Goal: Obtain resource: Obtain resource

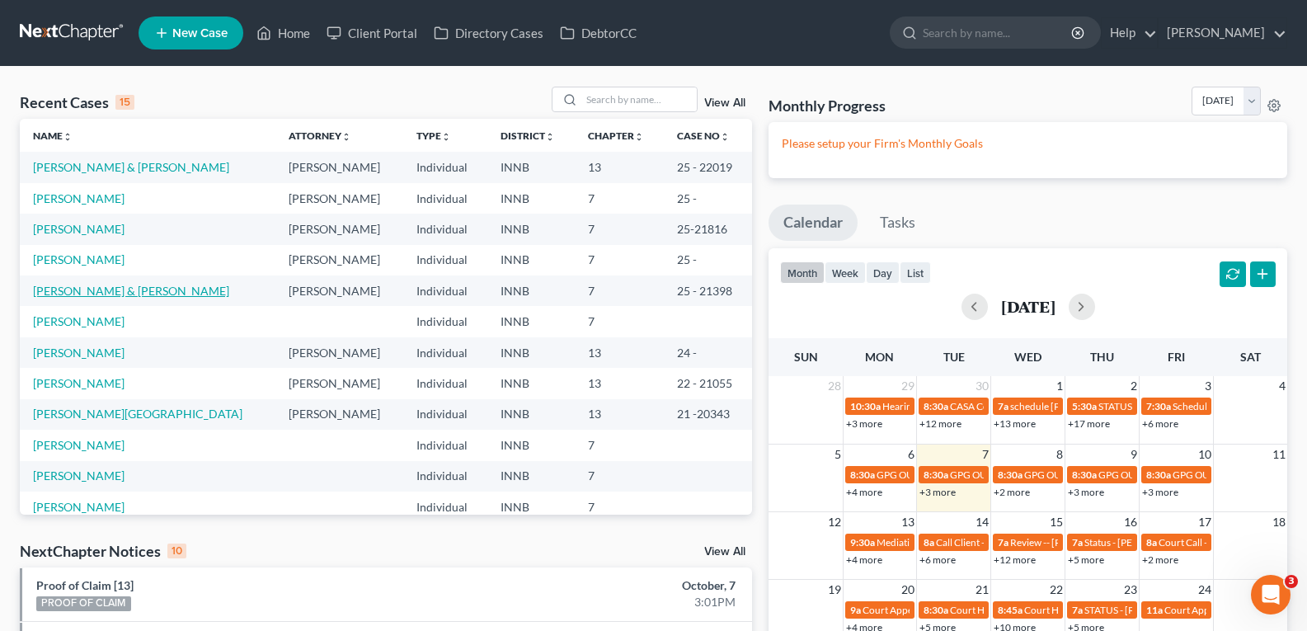
click at [101, 290] on link "[PERSON_NAME] & [PERSON_NAME]" at bounding box center [131, 291] width 196 height 14
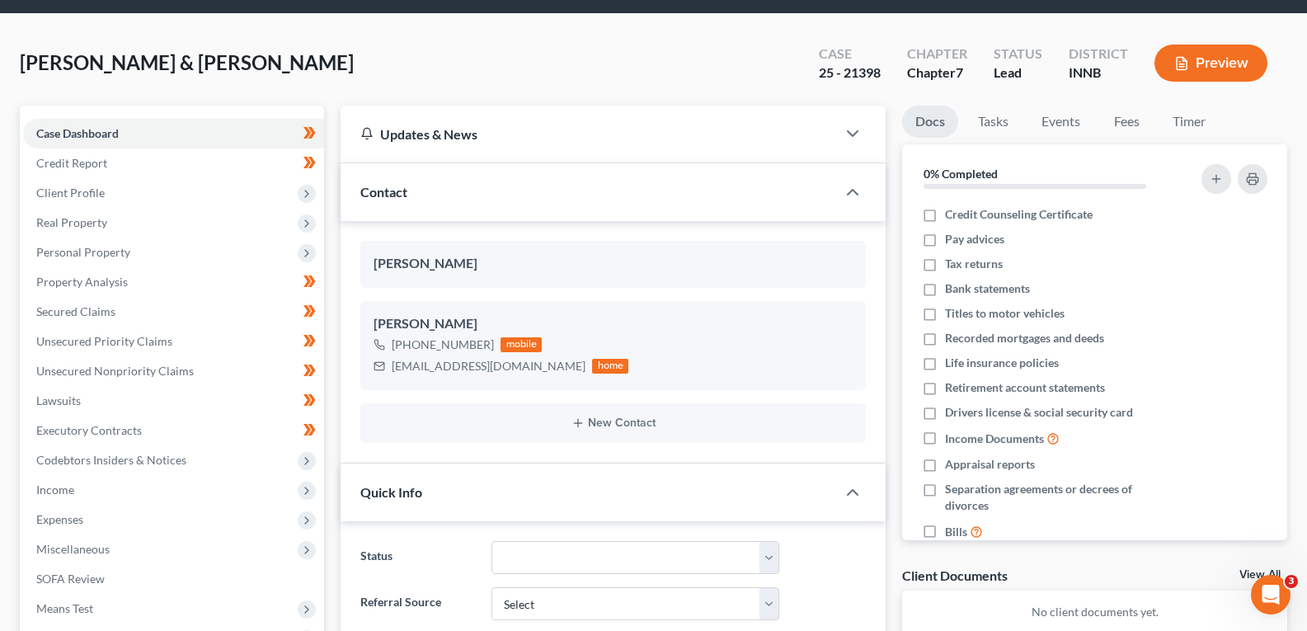
scroll to position [82, 0]
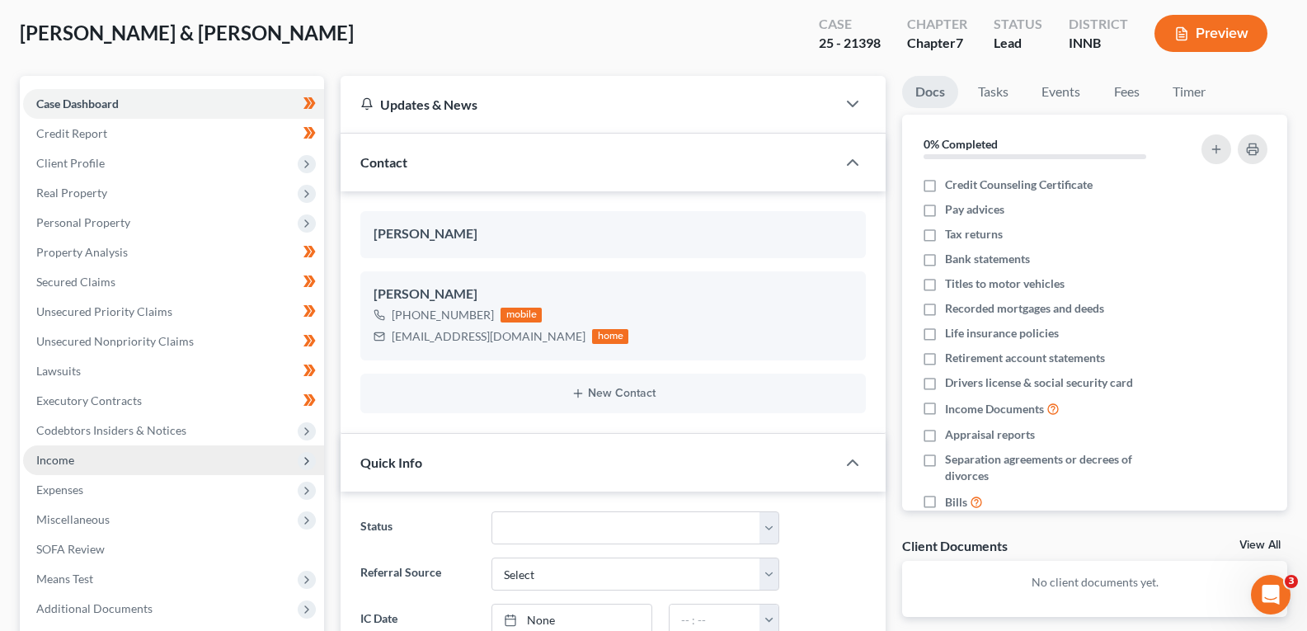
click at [50, 458] on span "Income" at bounding box center [55, 460] width 38 height 14
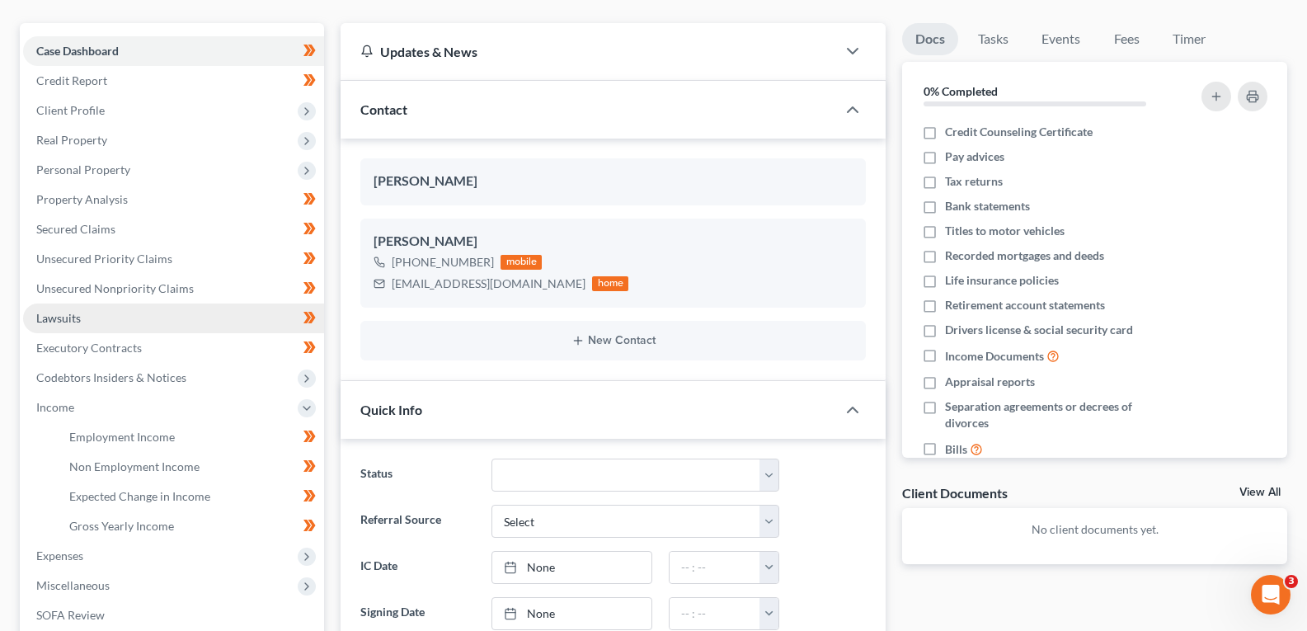
scroll to position [165, 0]
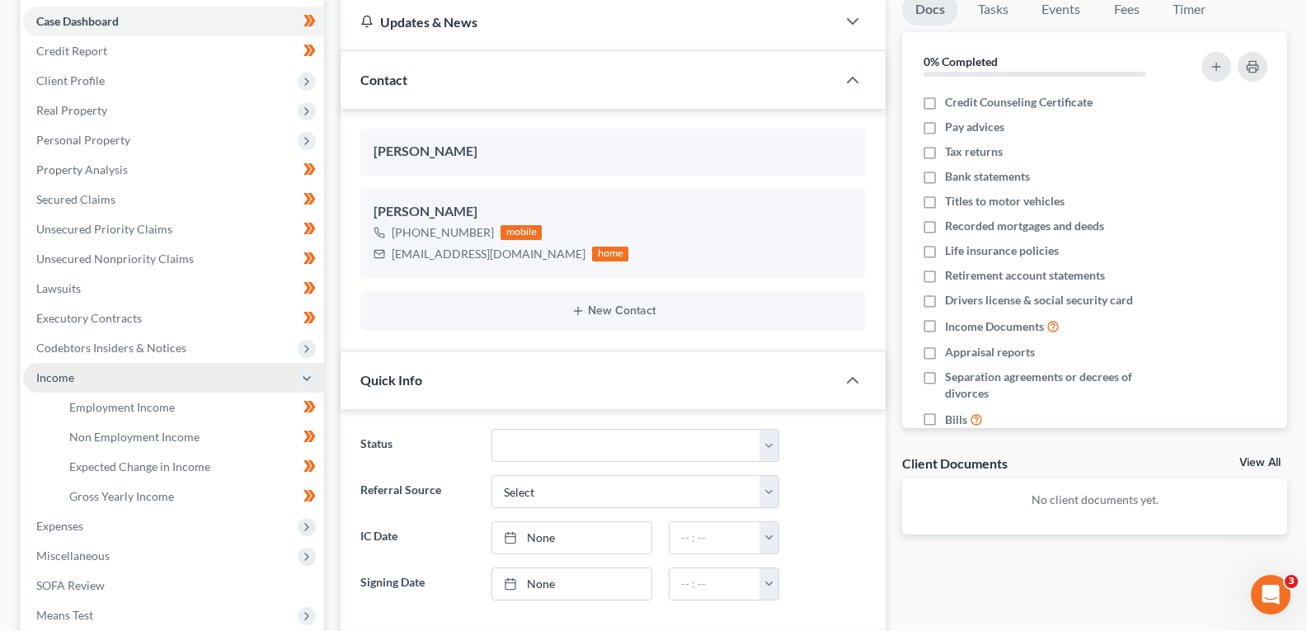
click at [65, 383] on span "Income" at bounding box center [55, 377] width 38 height 14
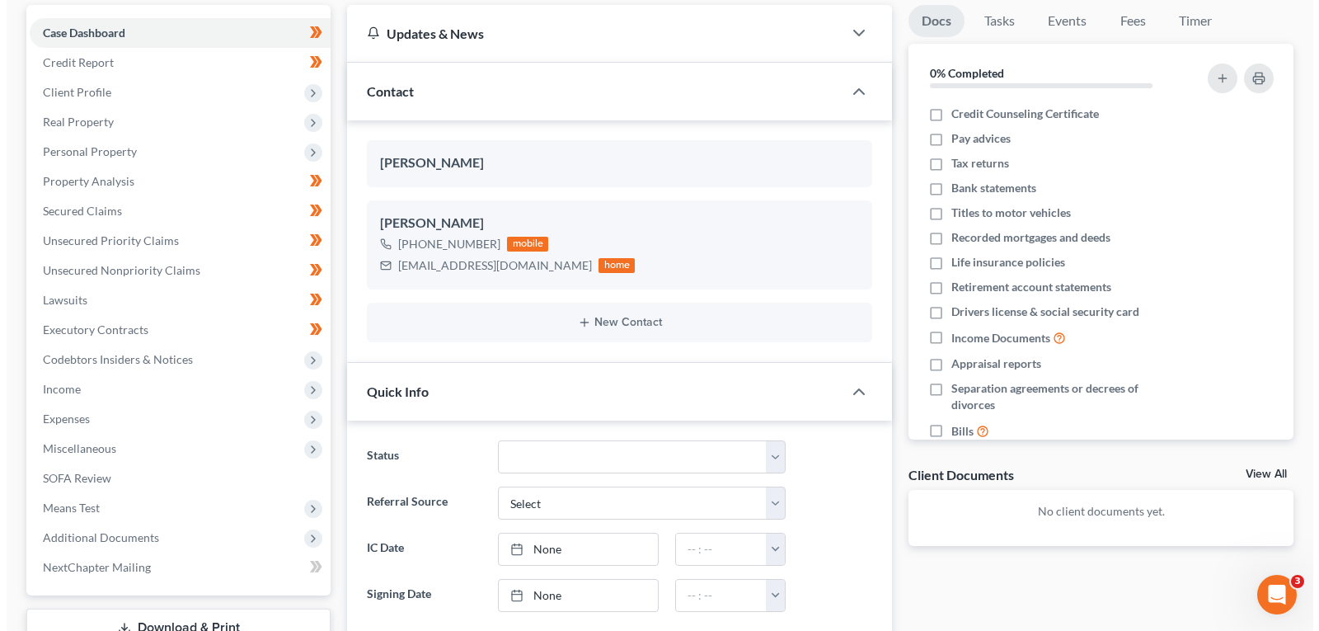
scroll to position [0, 0]
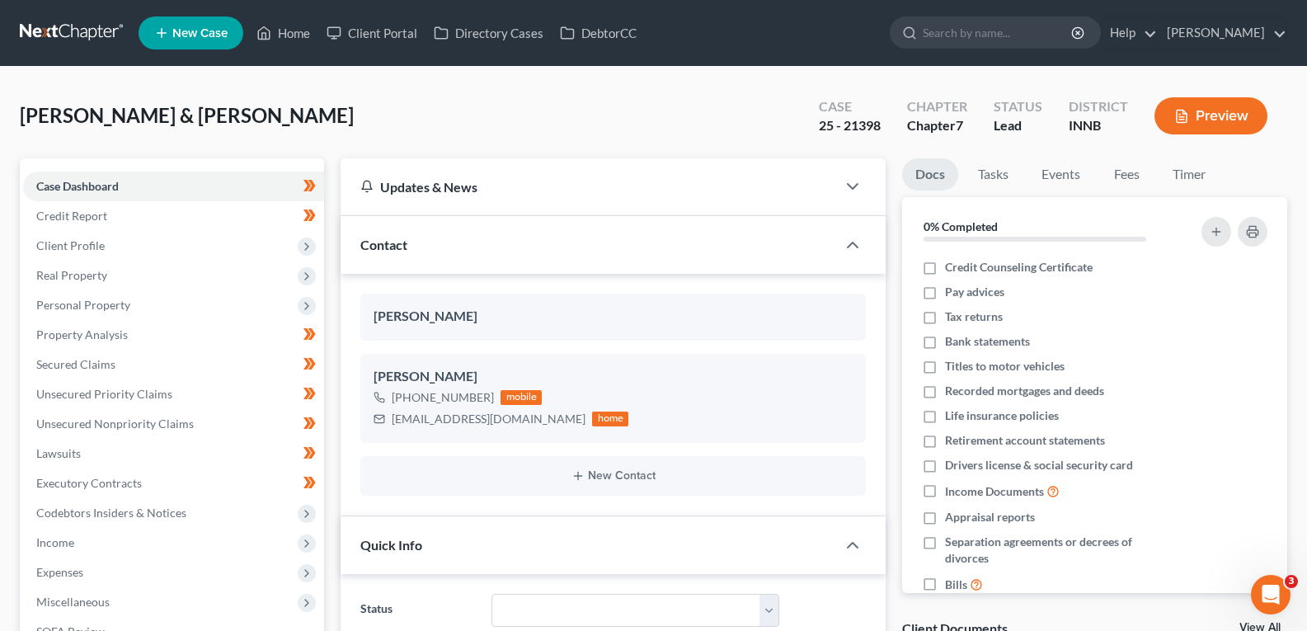
click at [1197, 114] on button "Preview" at bounding box center [1210, 115] width 113 height 37
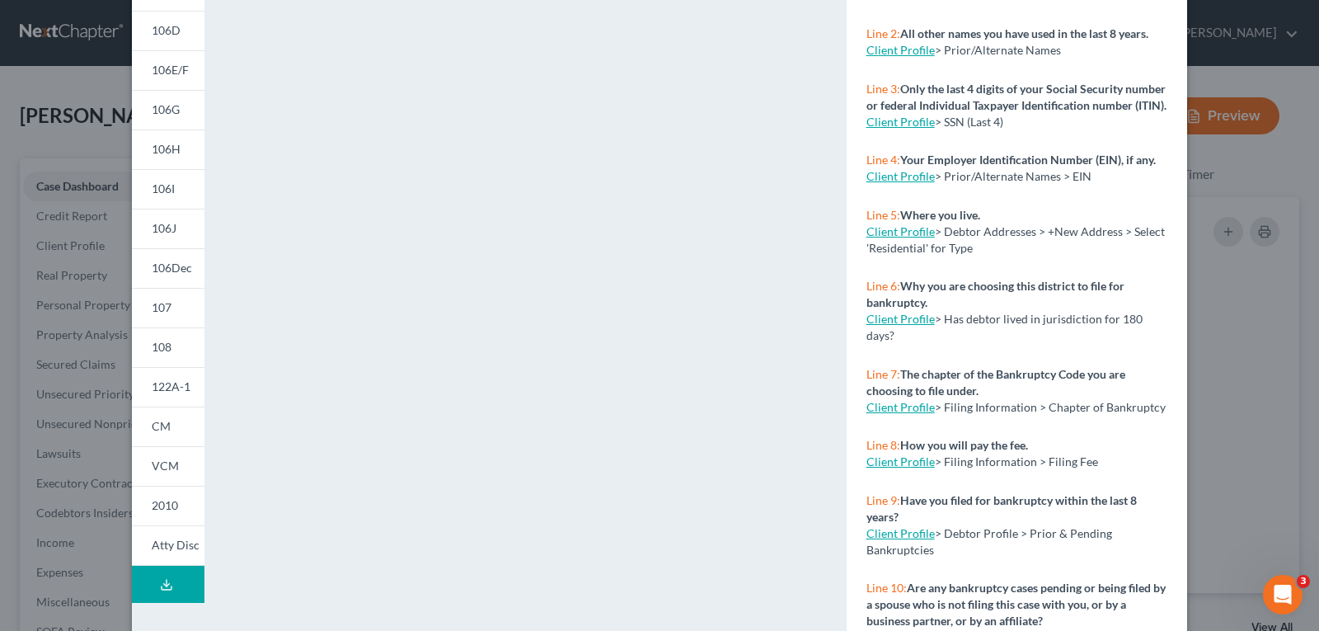
scroll to position [299, 0]
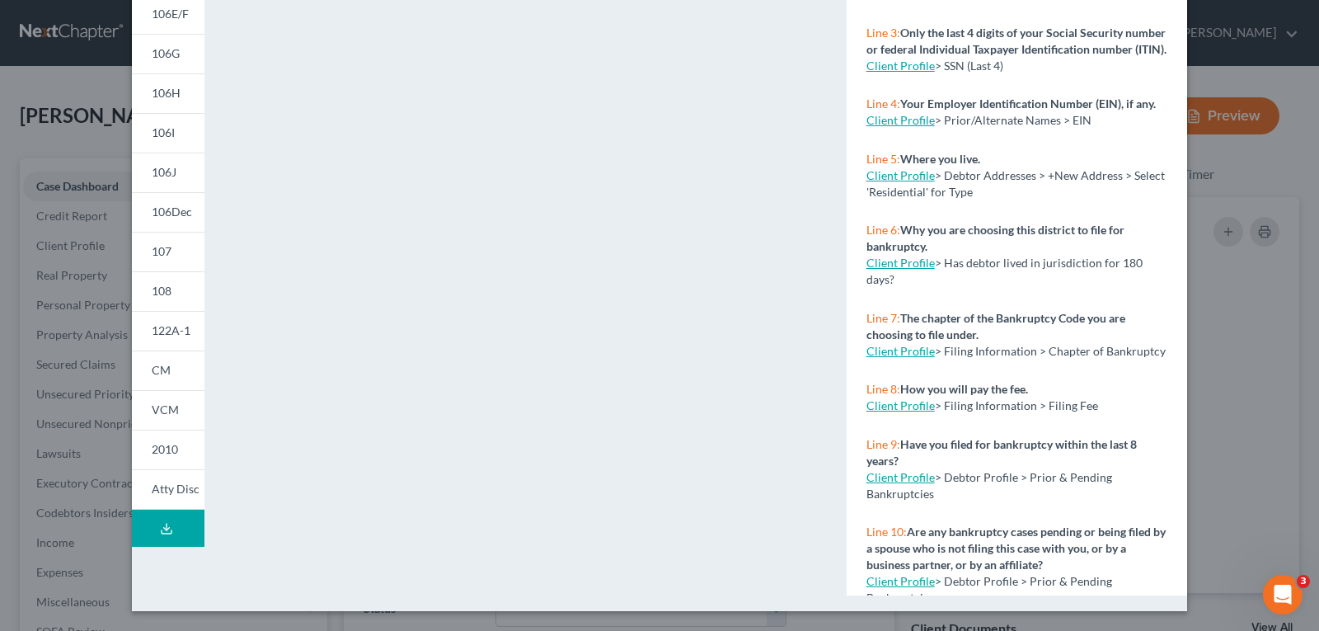
click at [163, 529] on icon at bounding box center [166, 528] width 13 height 13
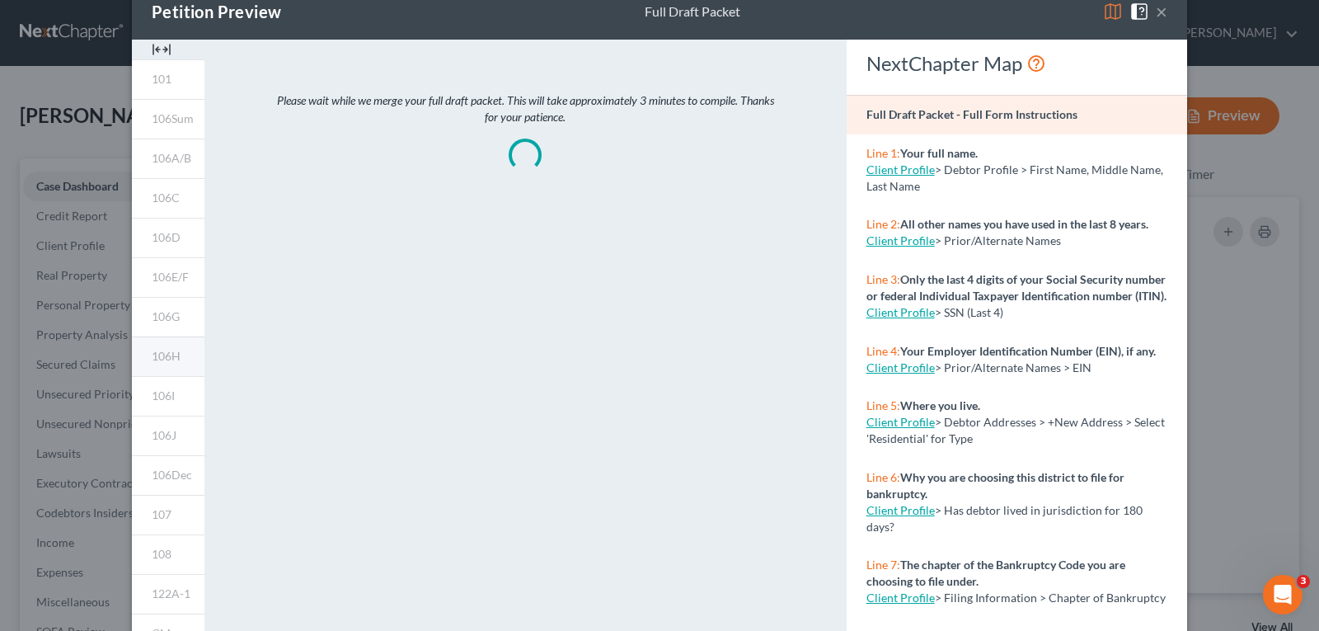
scroll to position [0, 0]
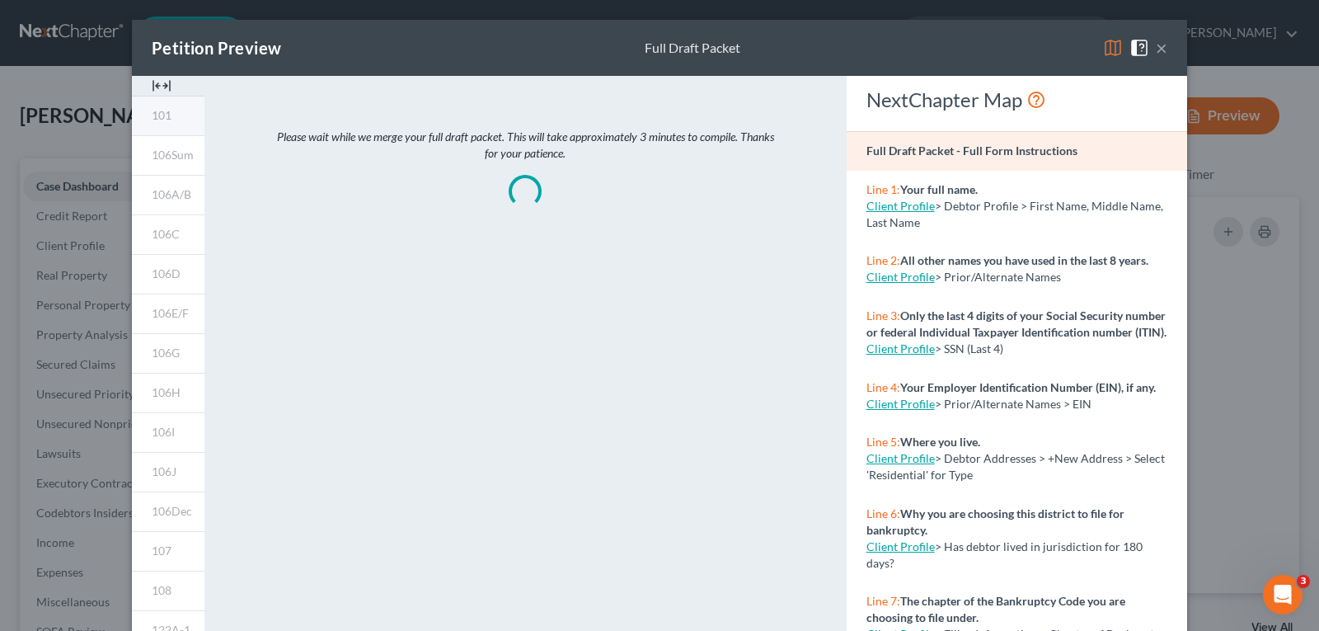
click at [156, 119] on span "101" at bounding box center [162, 115] width 20 height 14
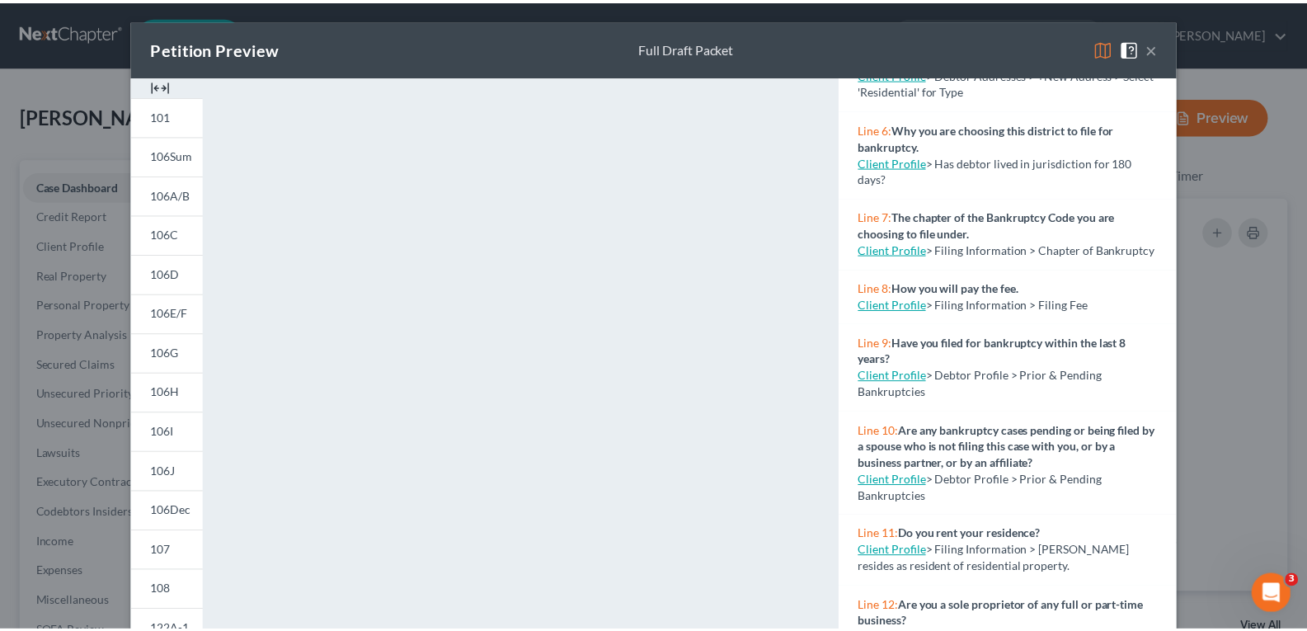
scroll to position [412, 0]
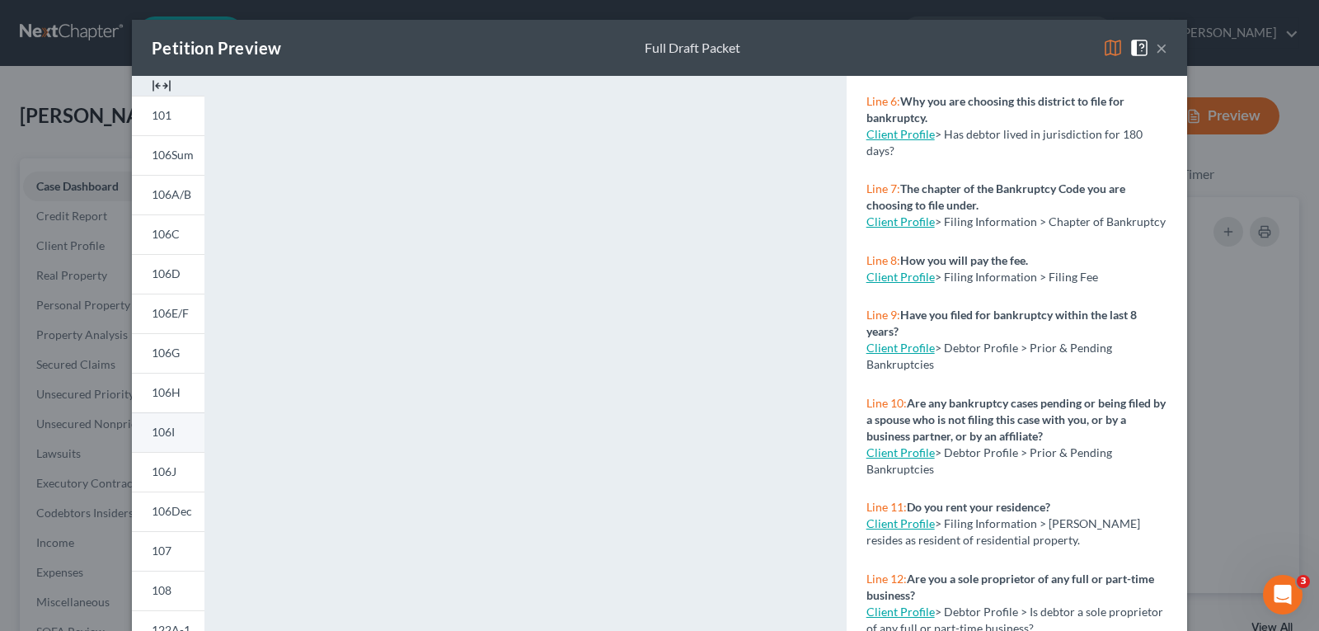
click at [157, 436] on span "106I" at bounding box center [163, 432] width 23 height 14
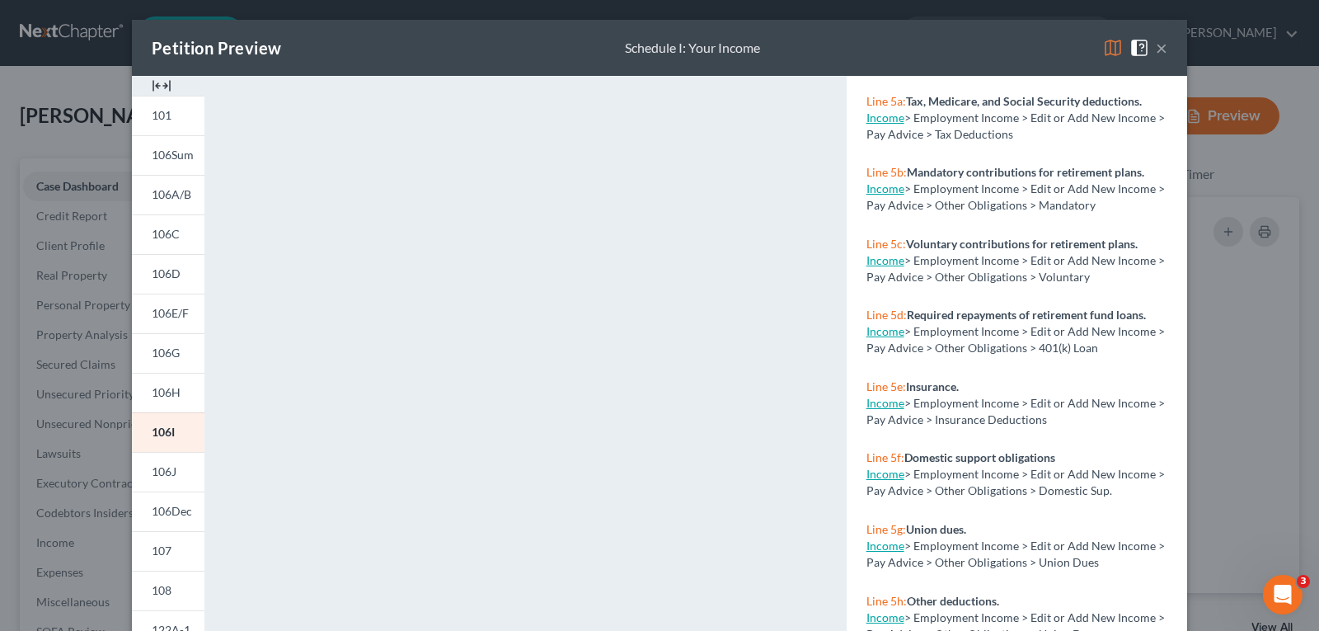
click at [1003, 29] on div "Petition Preview Schedule I: Your Income ×" at bounding box center [659, 48] width 1055 height 56
click at [1156, 47] on button "×" at bounding box center [1162, 48] width 12 height 20
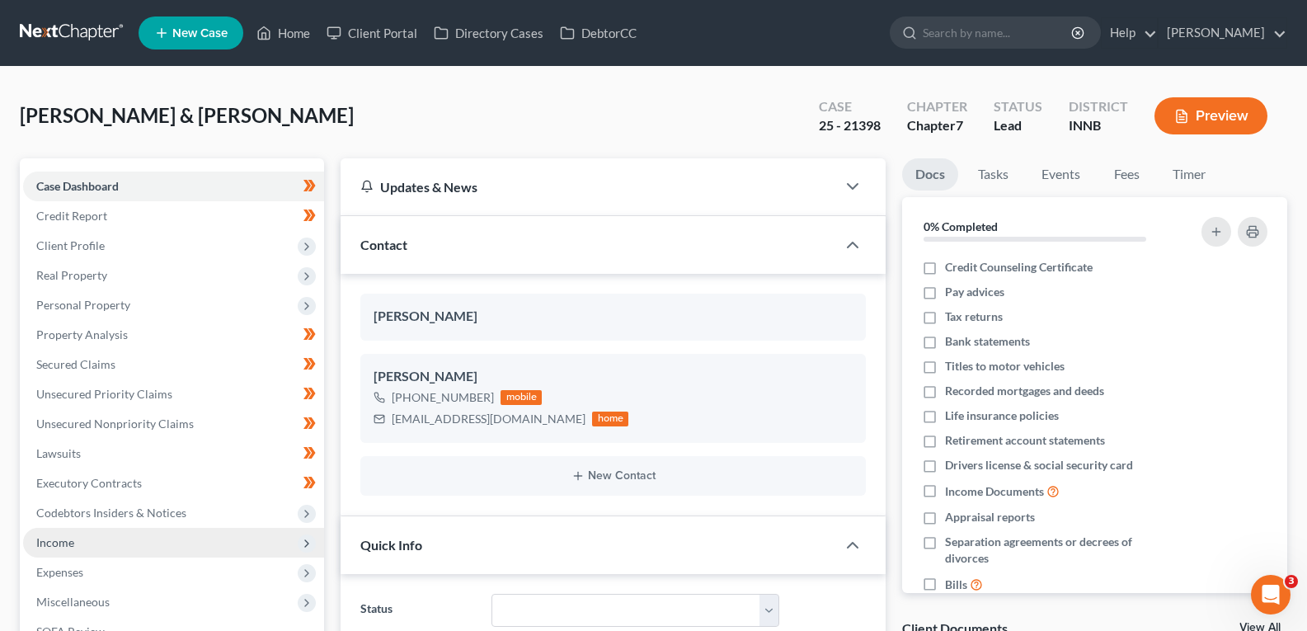
click at [75, 538] on span "Income" at bounding box center [173, 543] width 301 height 30
click at [82, 548] on span "Income" at bounding box center [173, 543] width 301 height 30
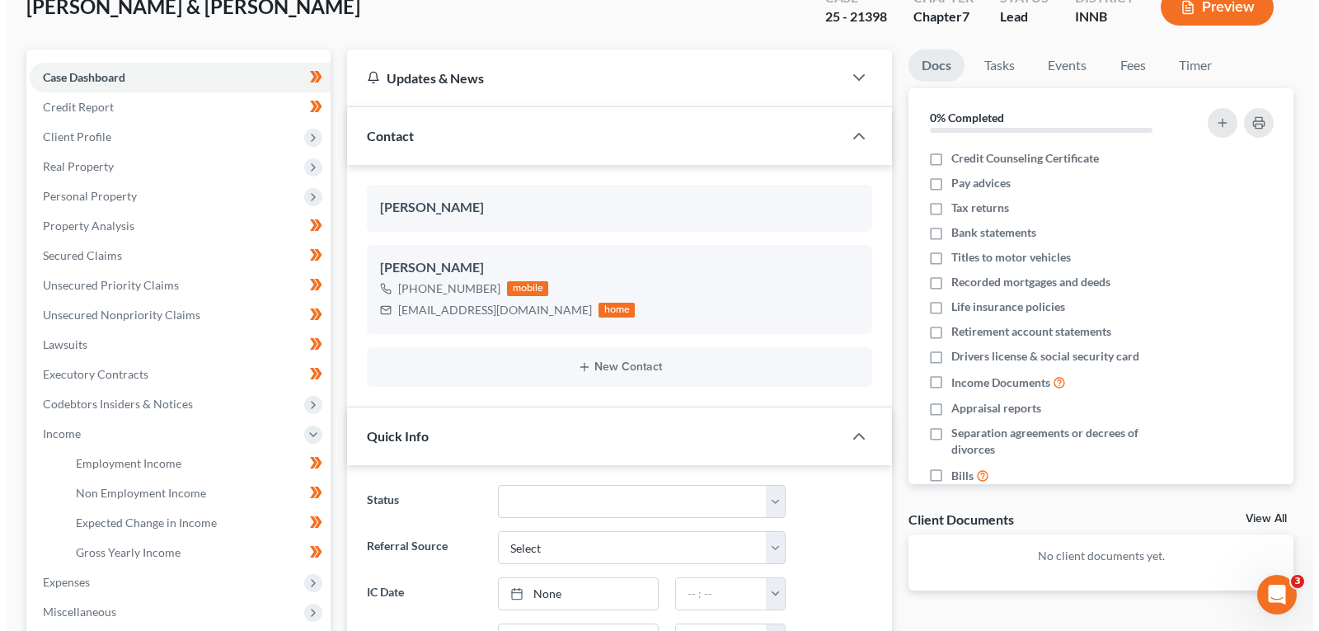
scroll to position [0, 0]
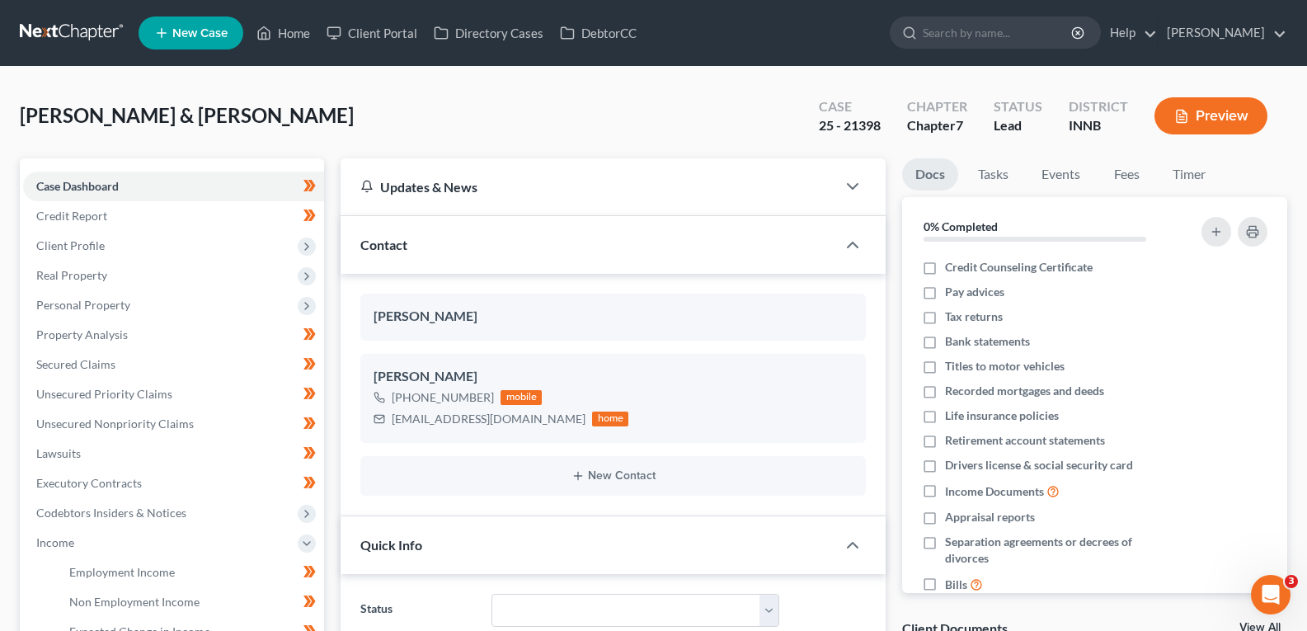
click at [1224, 111] on button "Preview" at bounding box center [1210, 115] width 113 height 37
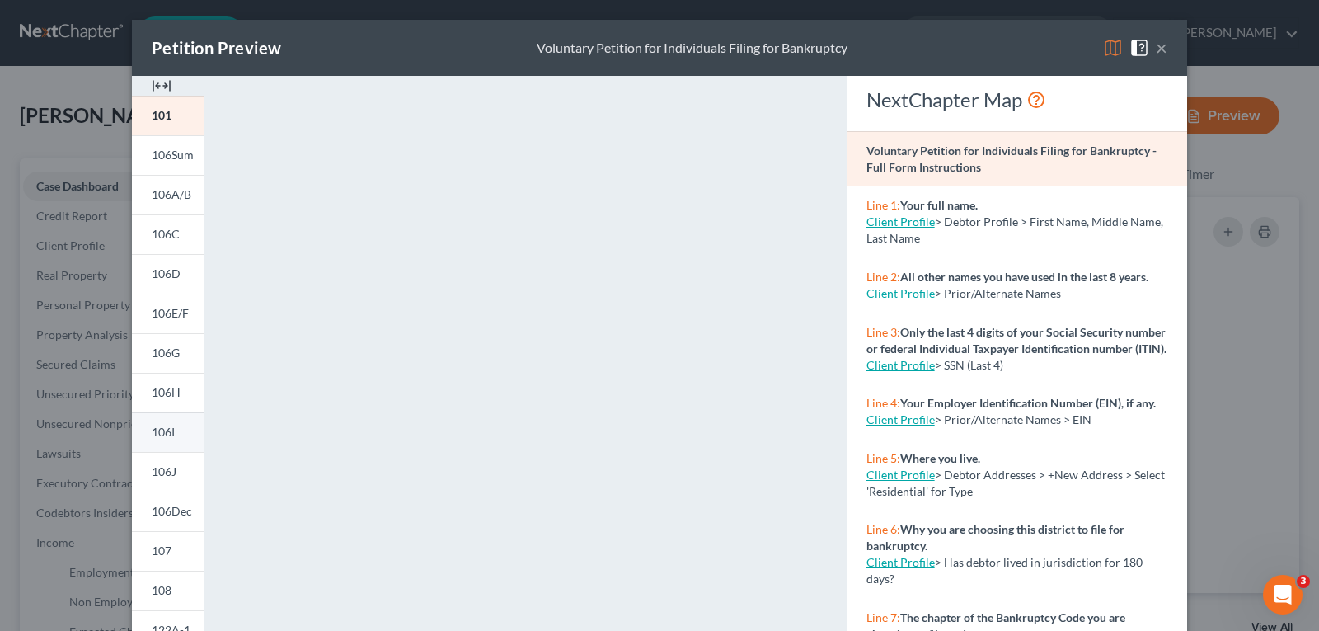
click at [162, 435] on span "106I" at bounding box center [163, 432] width 23 height 14
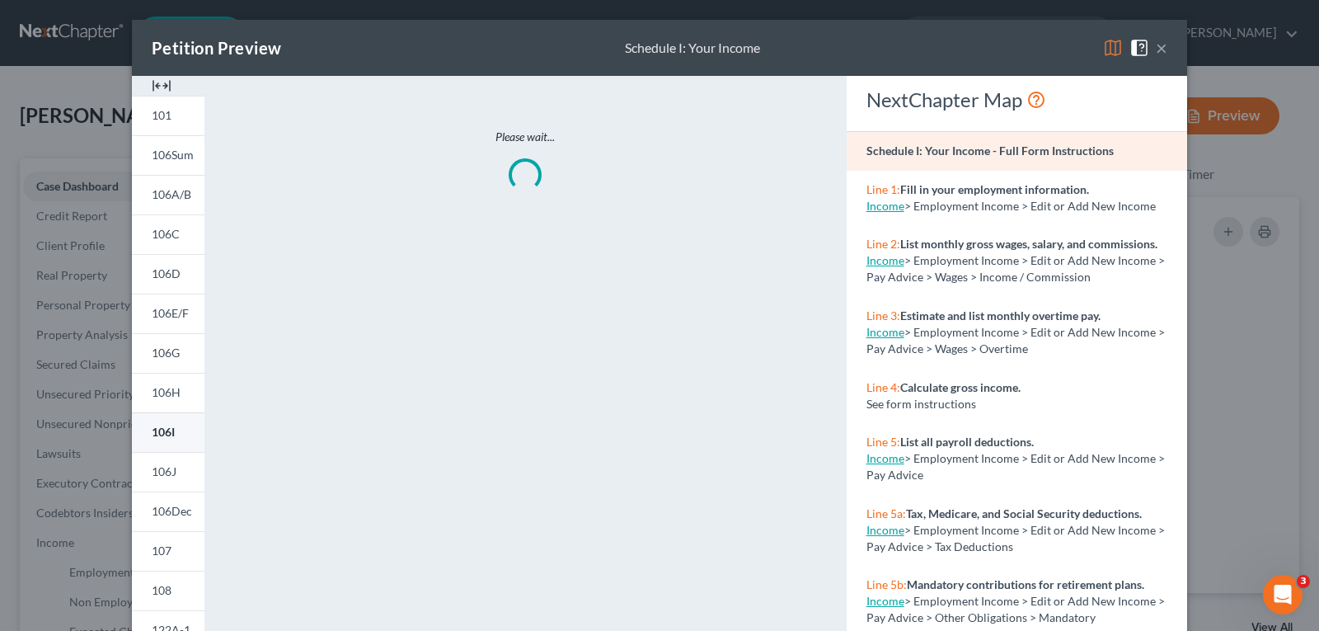
click at [162, 435] on span "106I" at bounding box center [163, 432] width 23 height 14
click at [1111, 41] on img at bounding box center [1113, 48] width 20 height 20
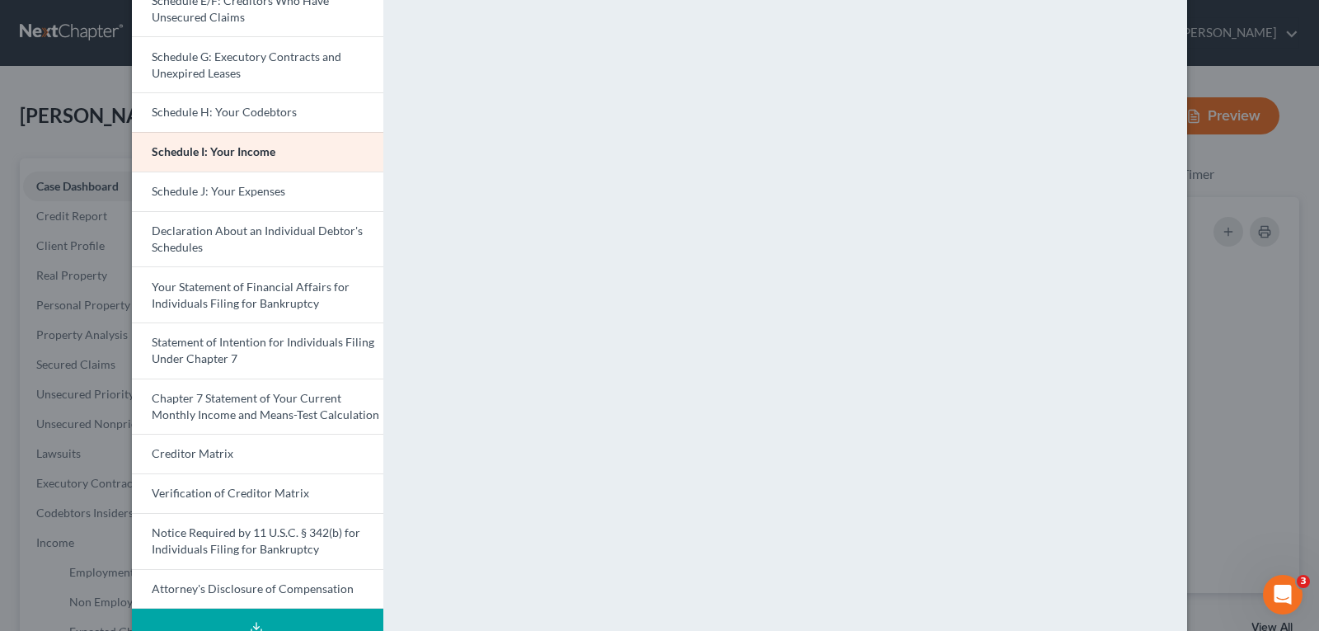
scroll to position [409, 0]
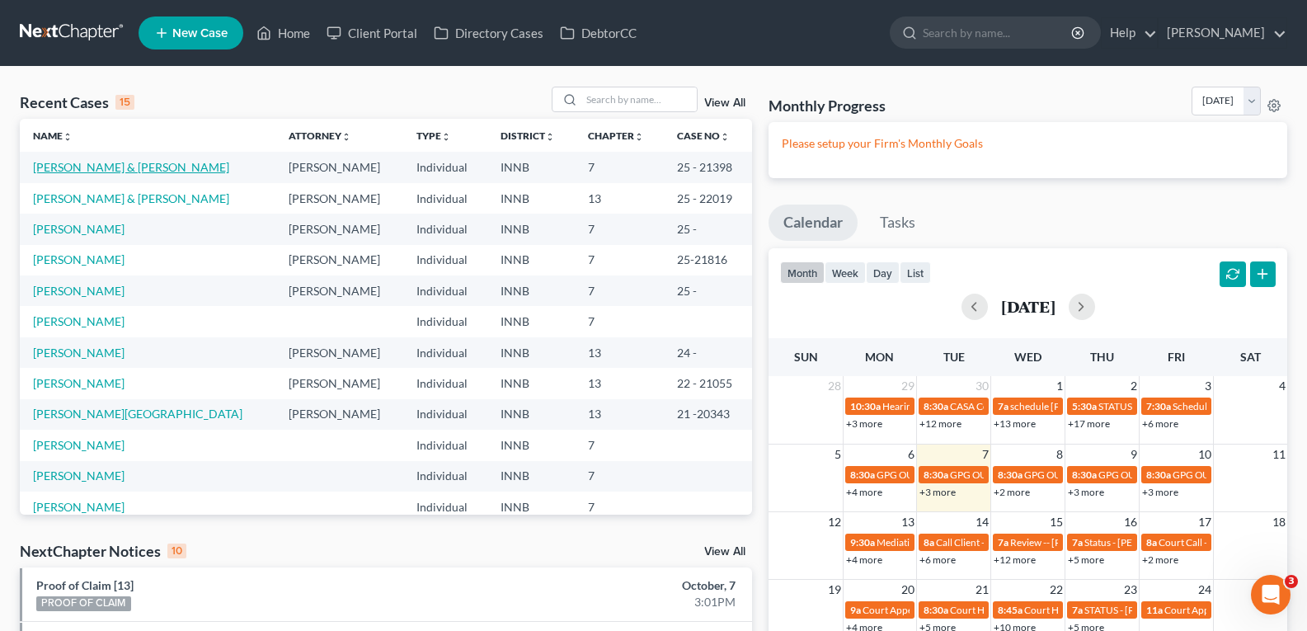
click at [126, 170] on link "[PERSON_NAME] & [PERSON_NAME]" at bounding box center [131, 167] width 196 height 14
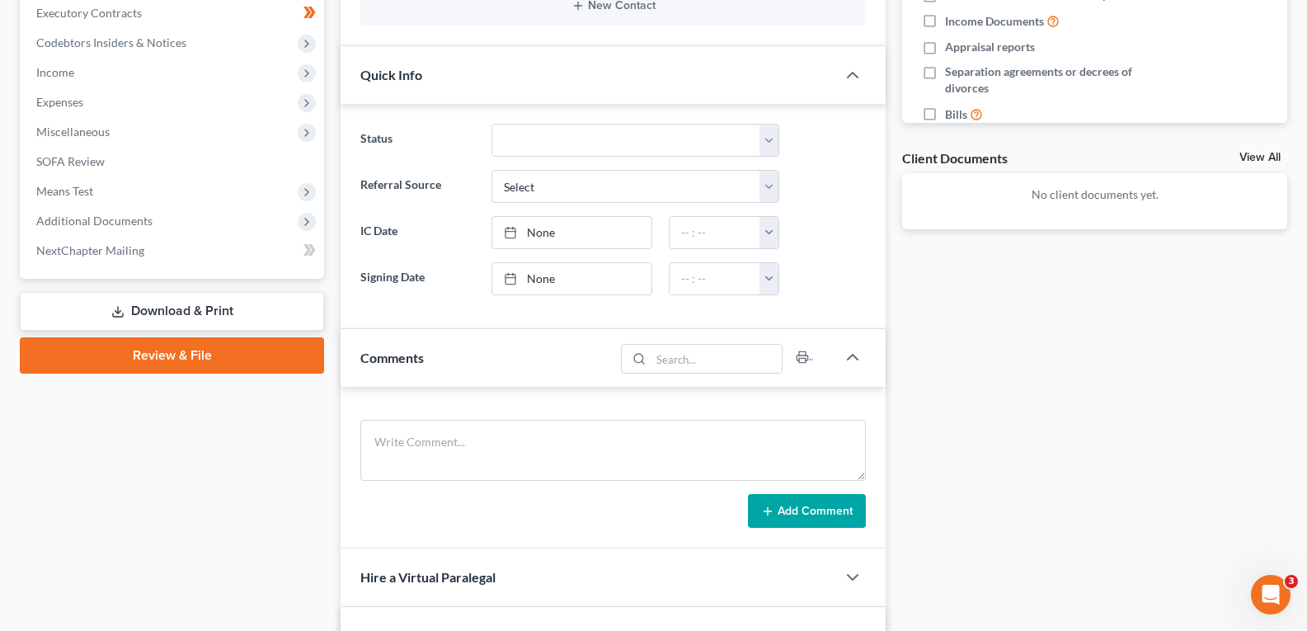
scroll to position [495, 0]
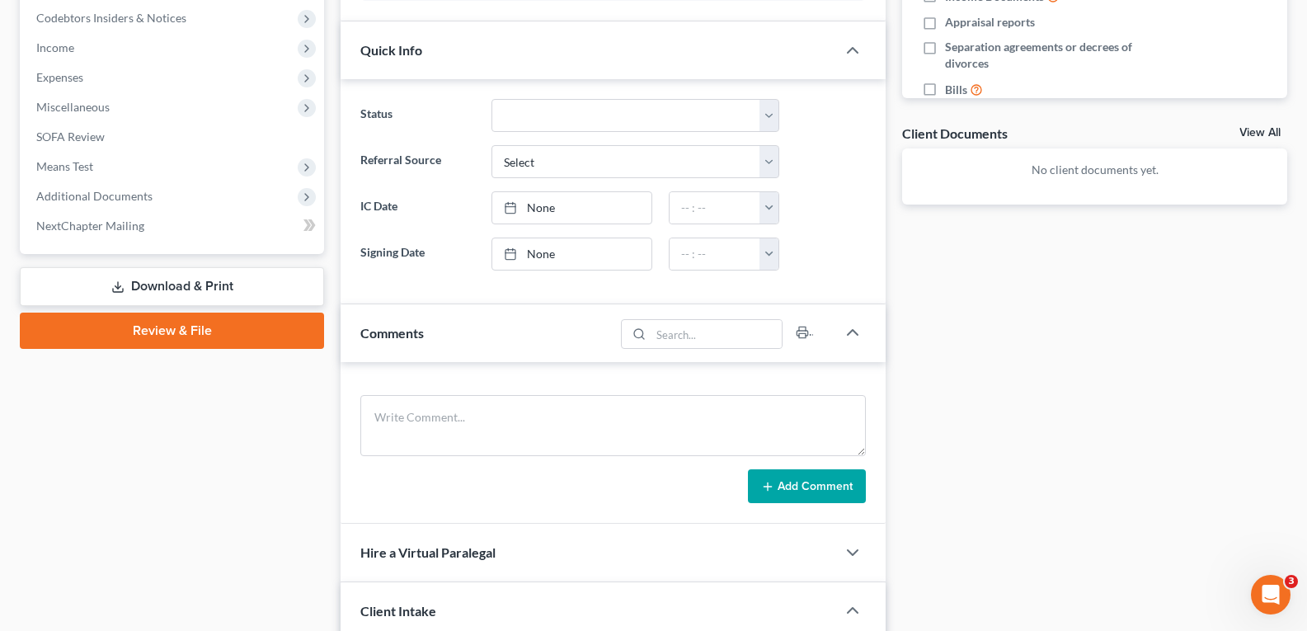
click at [154, 327] on link "Review & File" at bounding box center [172, 330] width 304 height 36
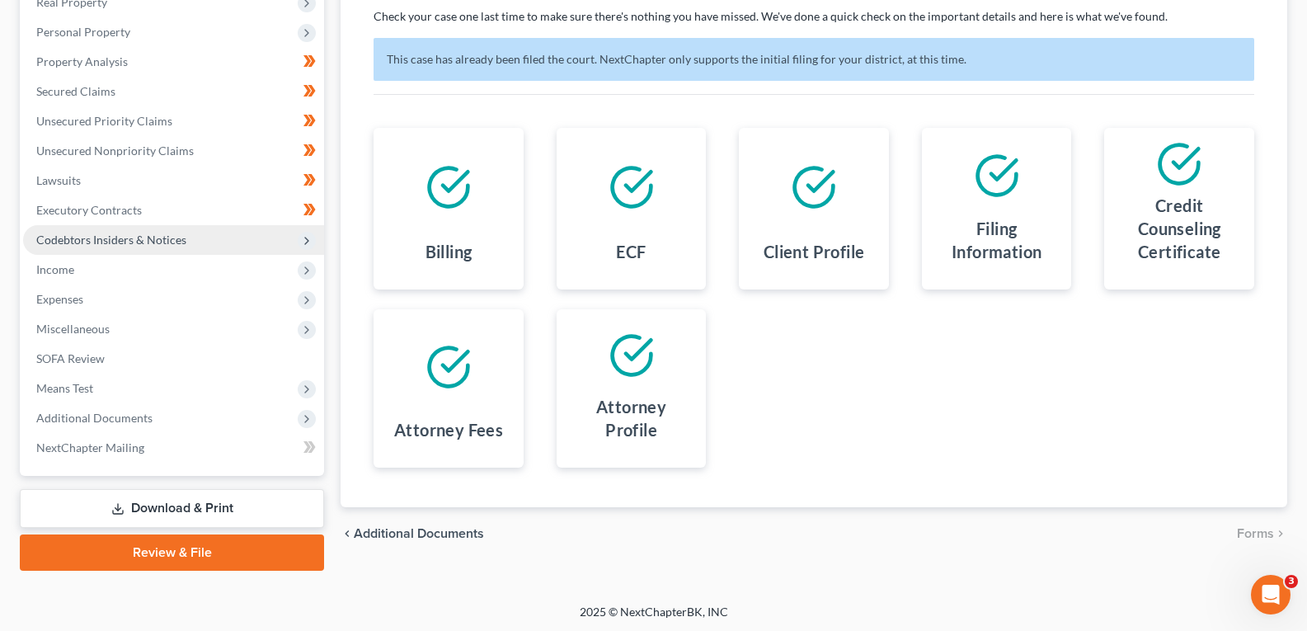
scroll to position [275, 0]
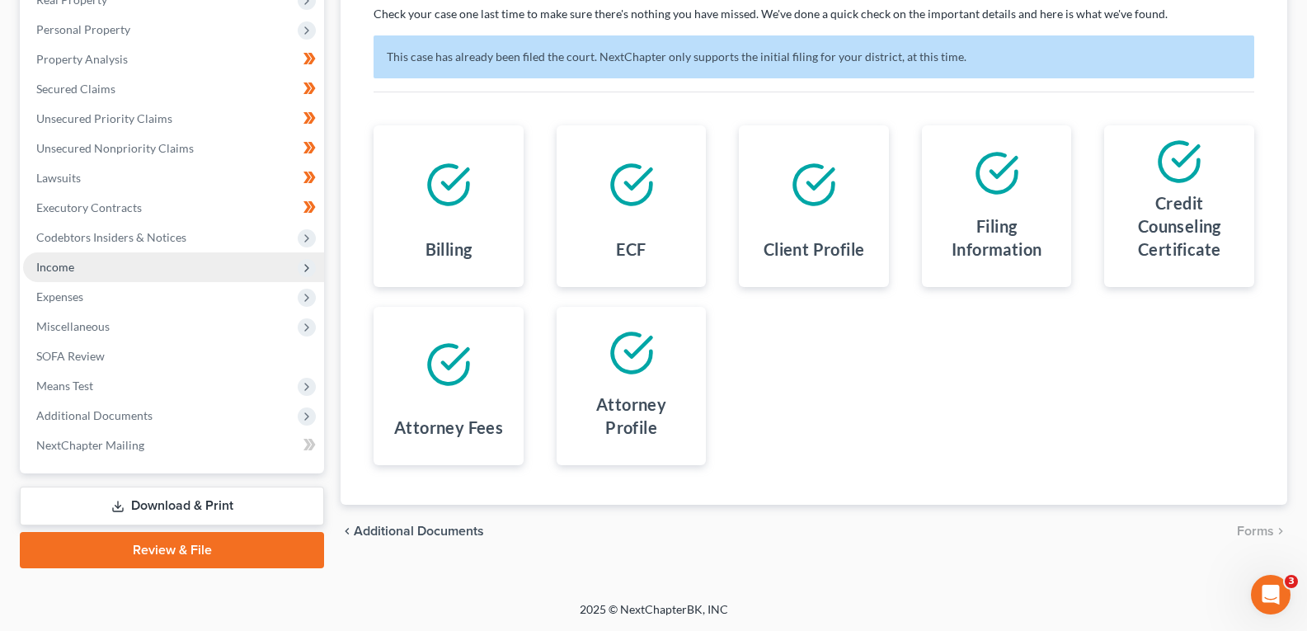
click at [160, 270] on span "Income" at bounding box center [173, 267] width 301 height 30
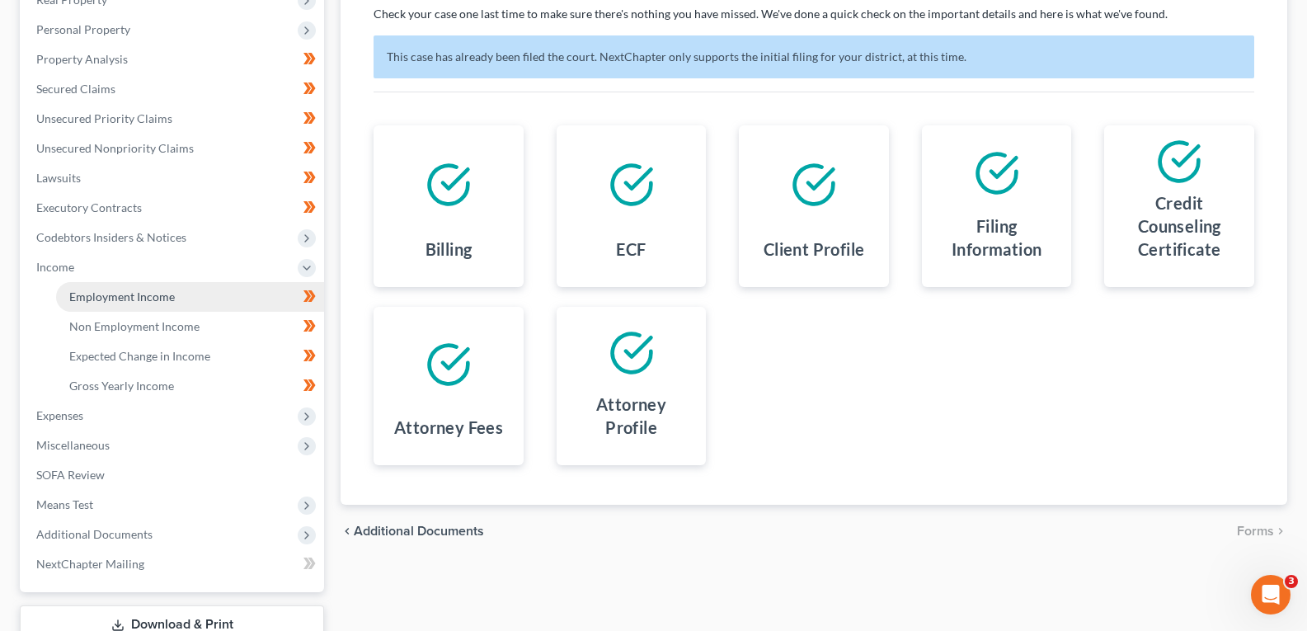
click at [161, 294] on span "Employment Income" at bounding box center [122, 296] width 106 height 14
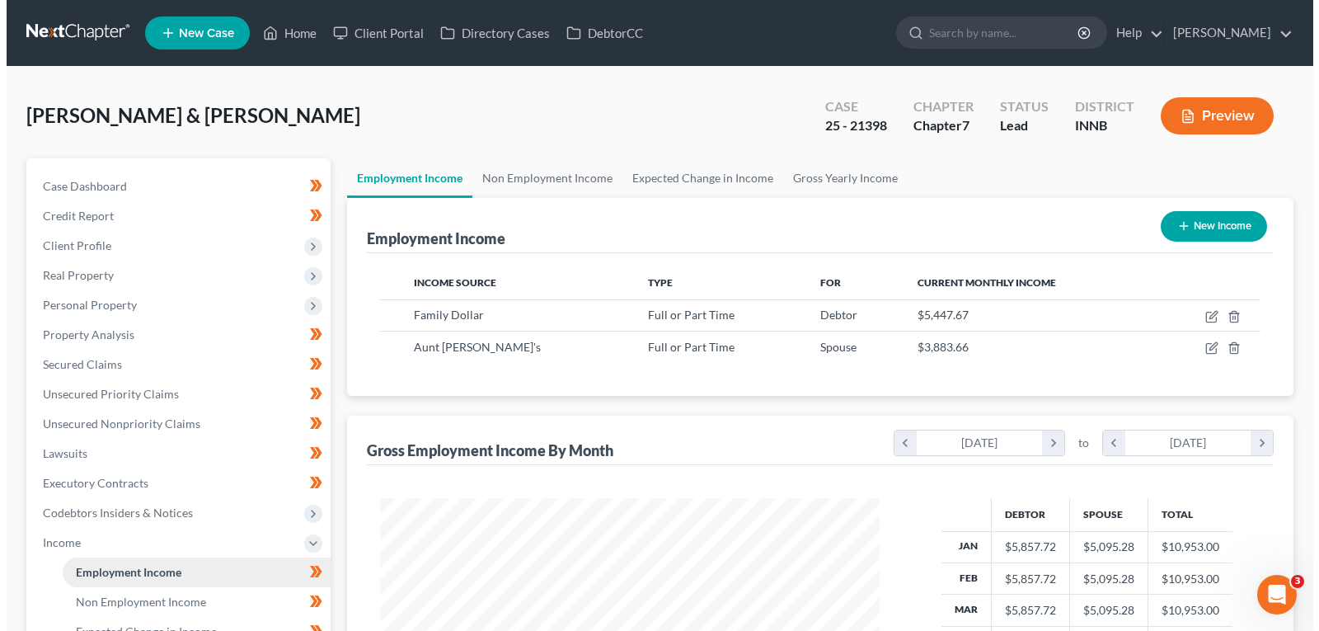
scroll to position [296, 533]
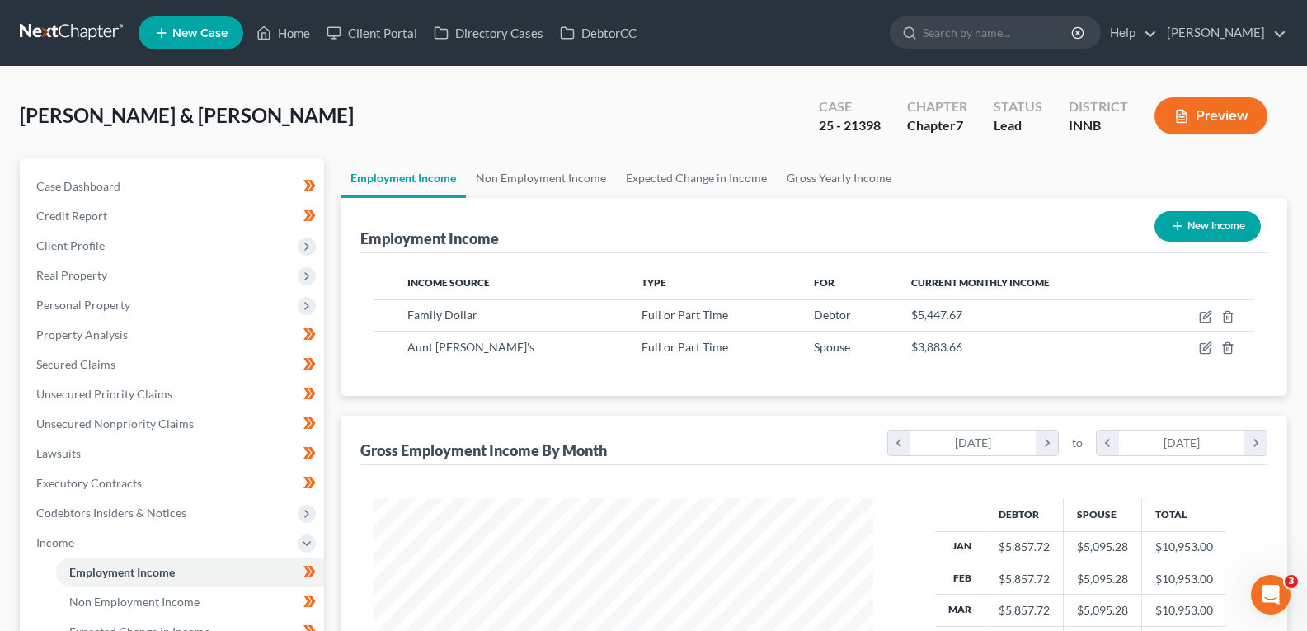
click at [1206, 119] on button "Preview" at bounding box center [1210, 115] width 113 height 37
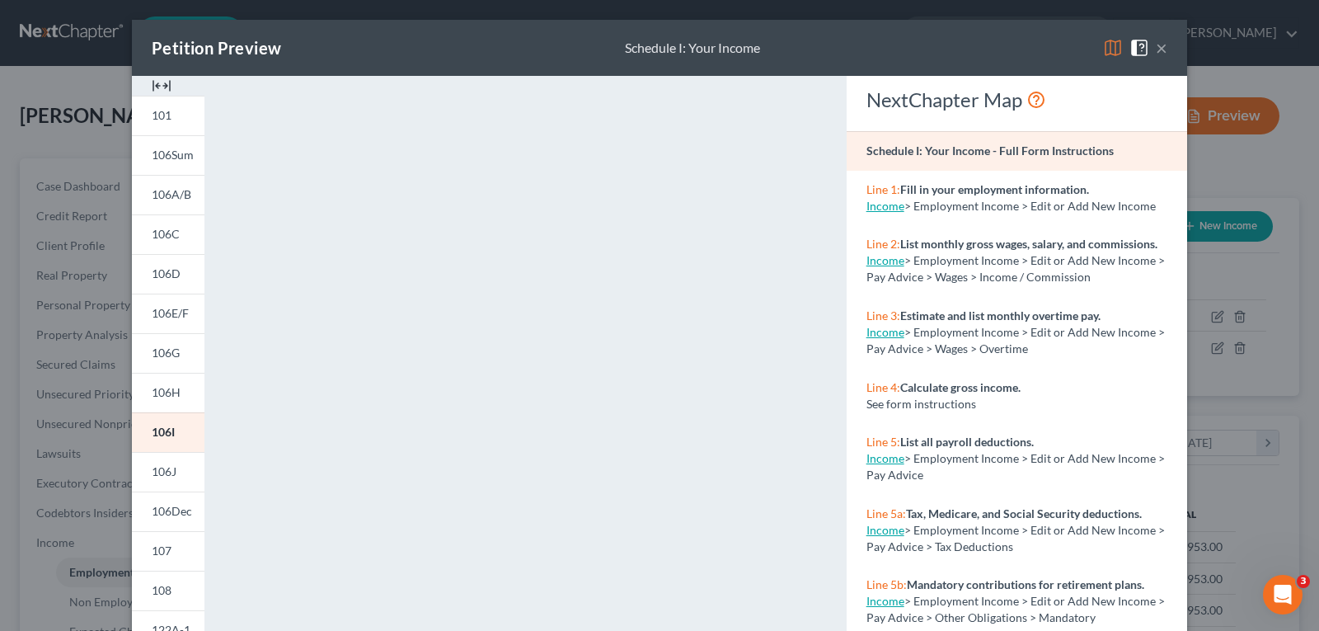
click at [1156, 45] on button "×" at bounding box center [1162, 48] width 12 height 20
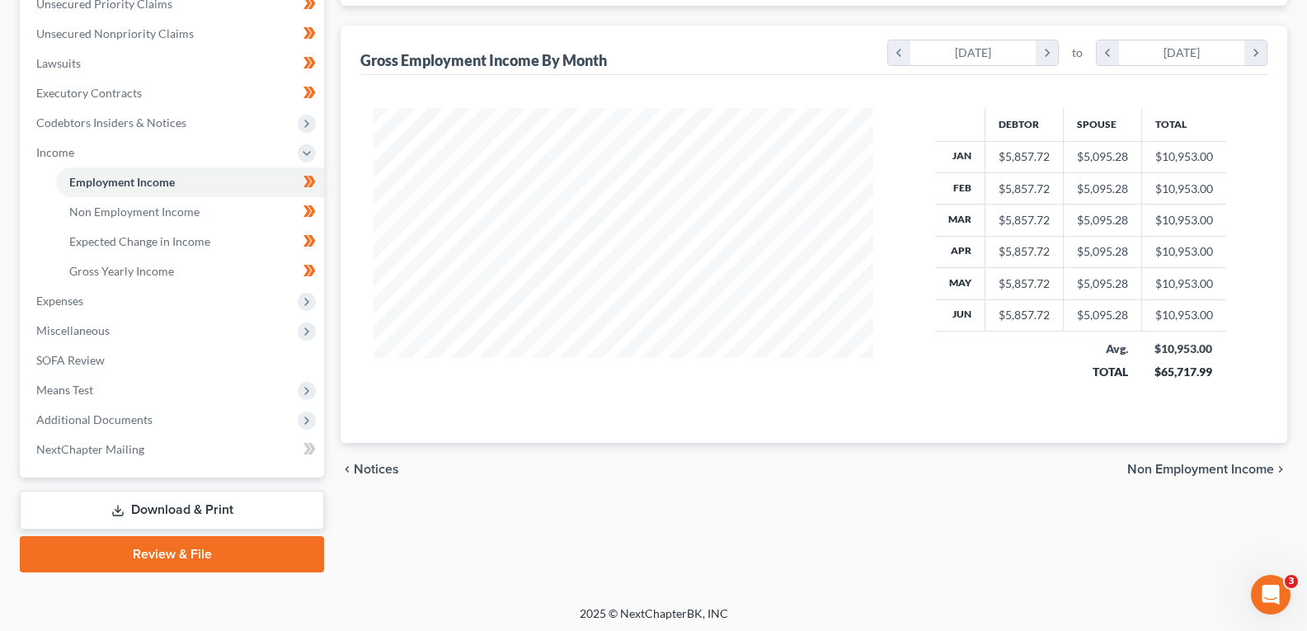
scroll to position [394, 0]
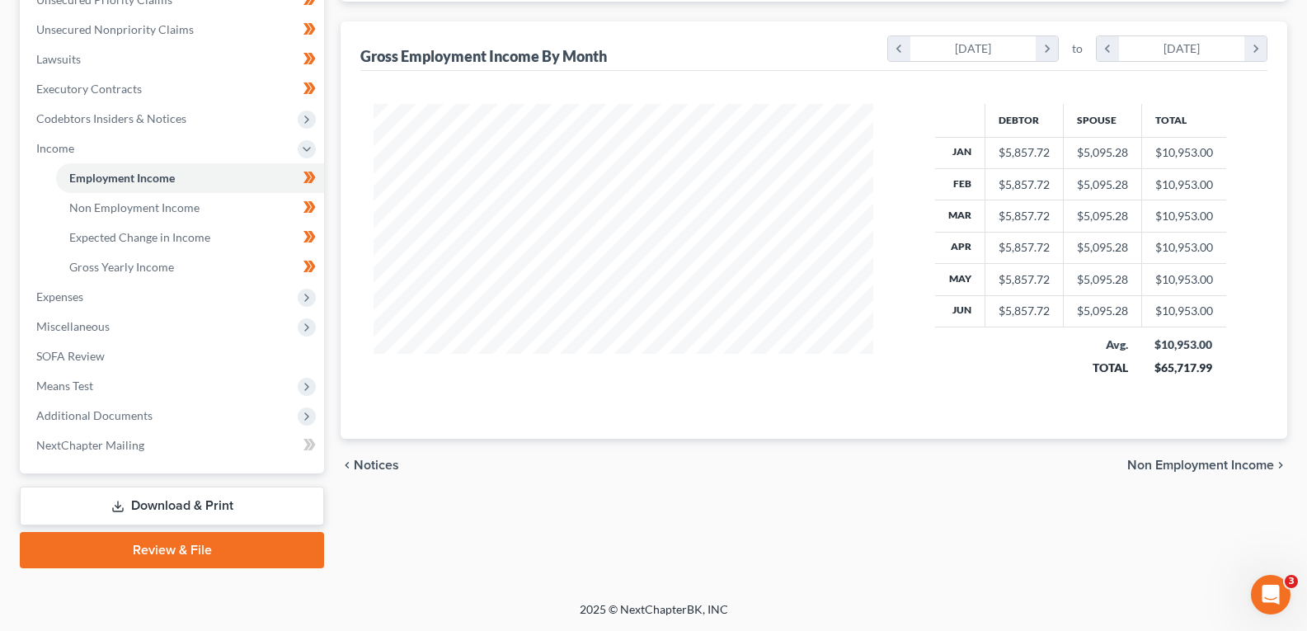
click at [153, 509] on link "Download & Print" at bounding box center [172, 505] width 304 height 39
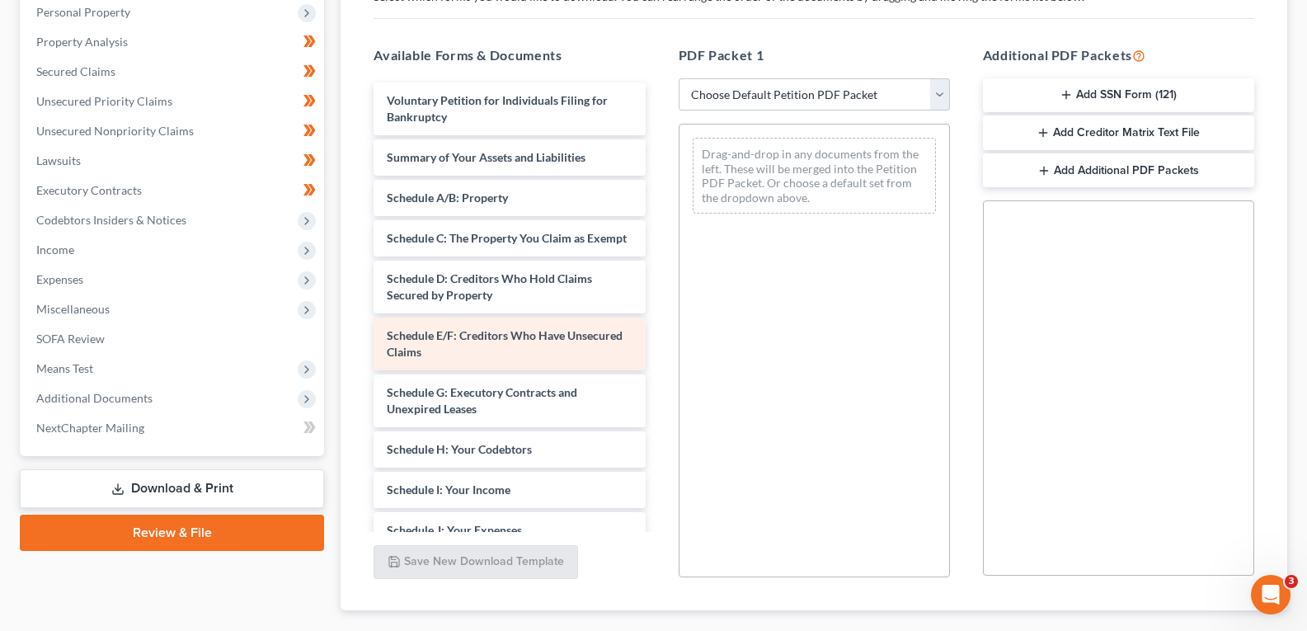
scroll to position [330, 0]
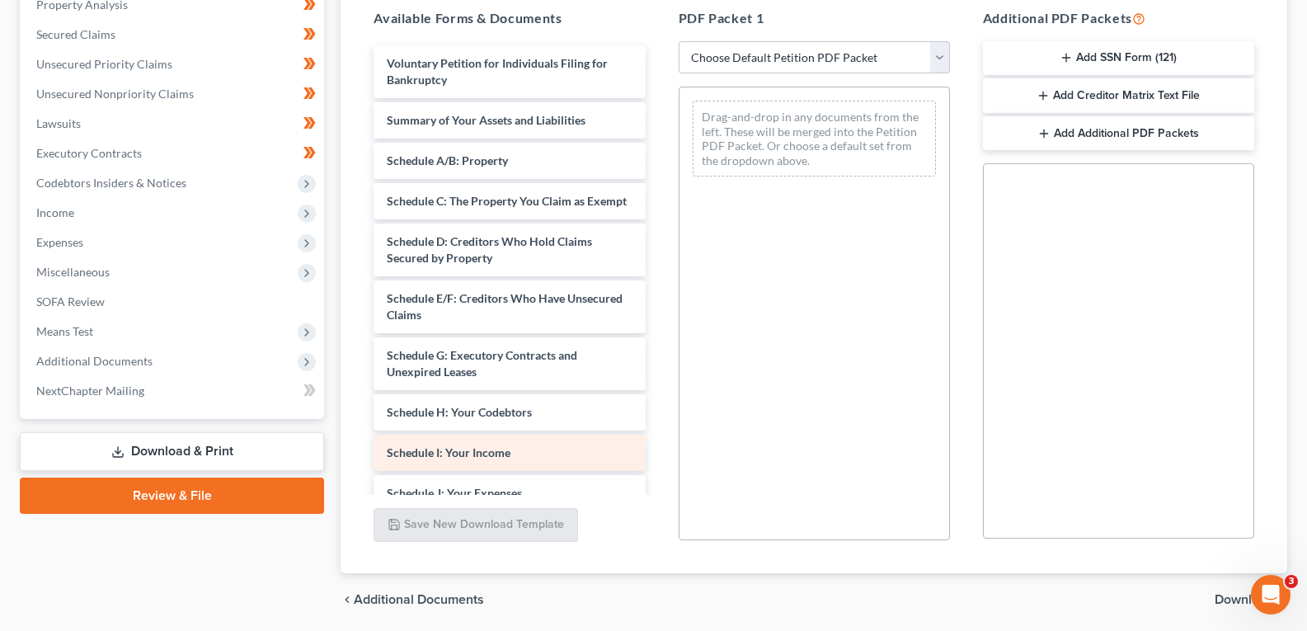
click at [470, 459] on span "Schedule I: Your Income" at bounding box center [449, 452] width 124 height 14
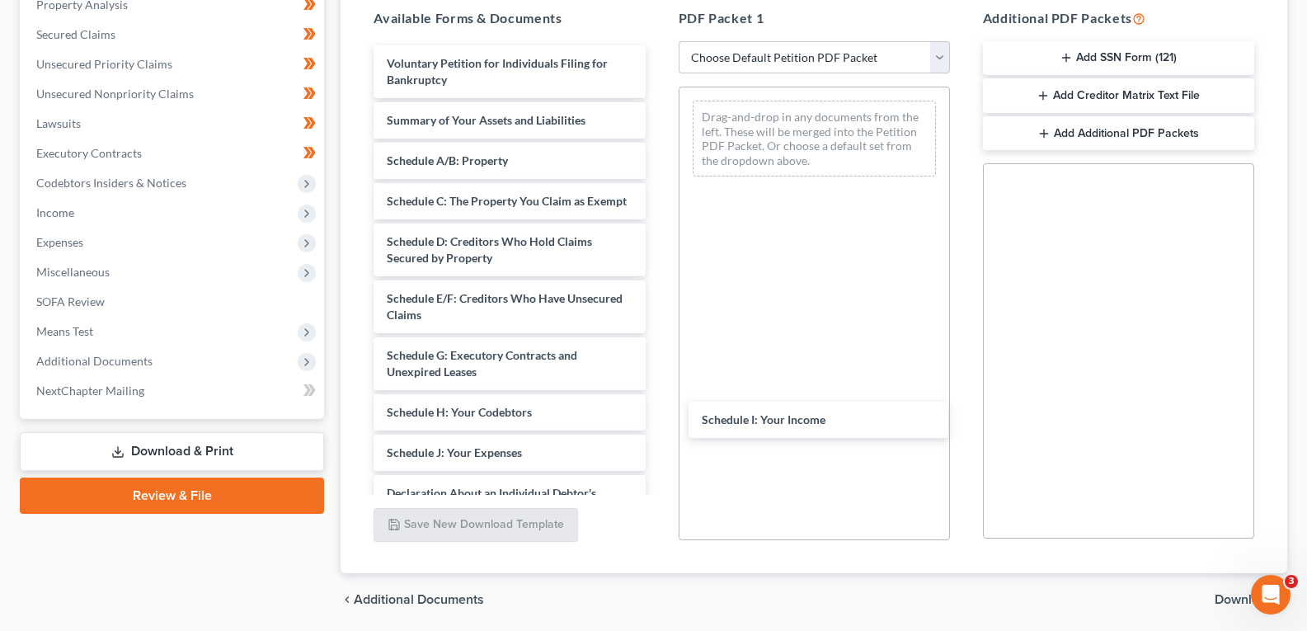
drag, startPoint x: 470, startPoint y: 468, endPoint x: 792, endPoint y: 402, distance: 328.1
click at [658, 414] on div "Schedule I: Your Income Voluntary Petition for Individuals Filing for Bankruptc…" at bounding box center [509, 460] width 298 height 831
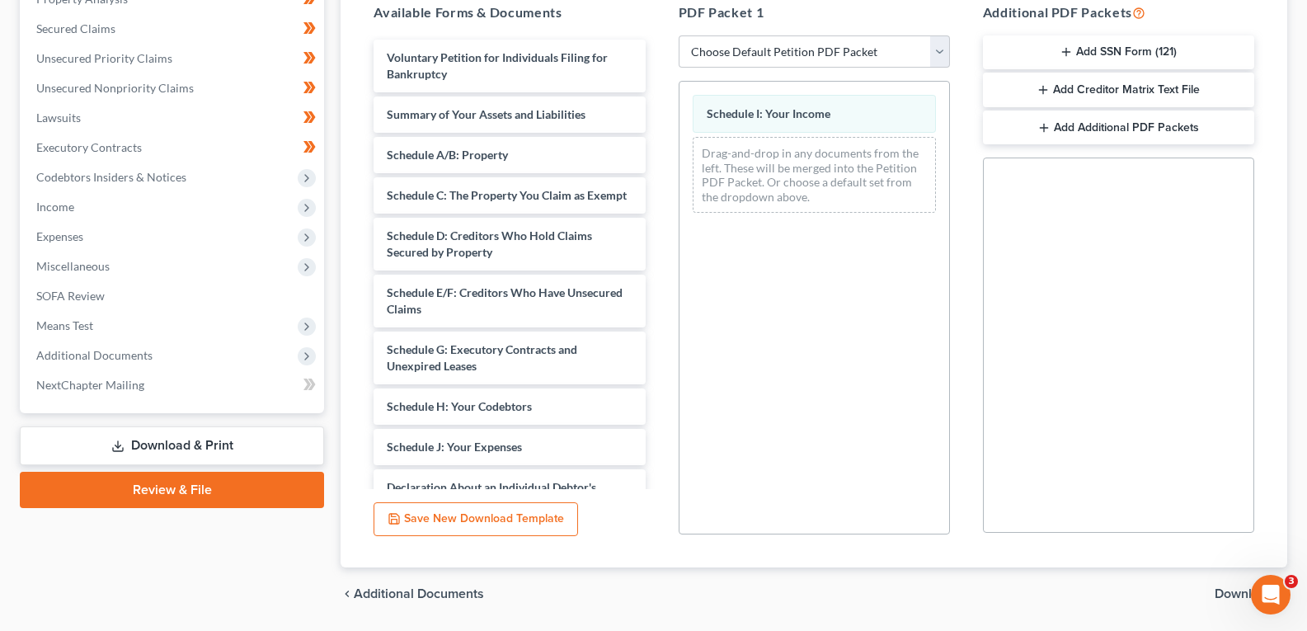
scroll to position [388, 0]
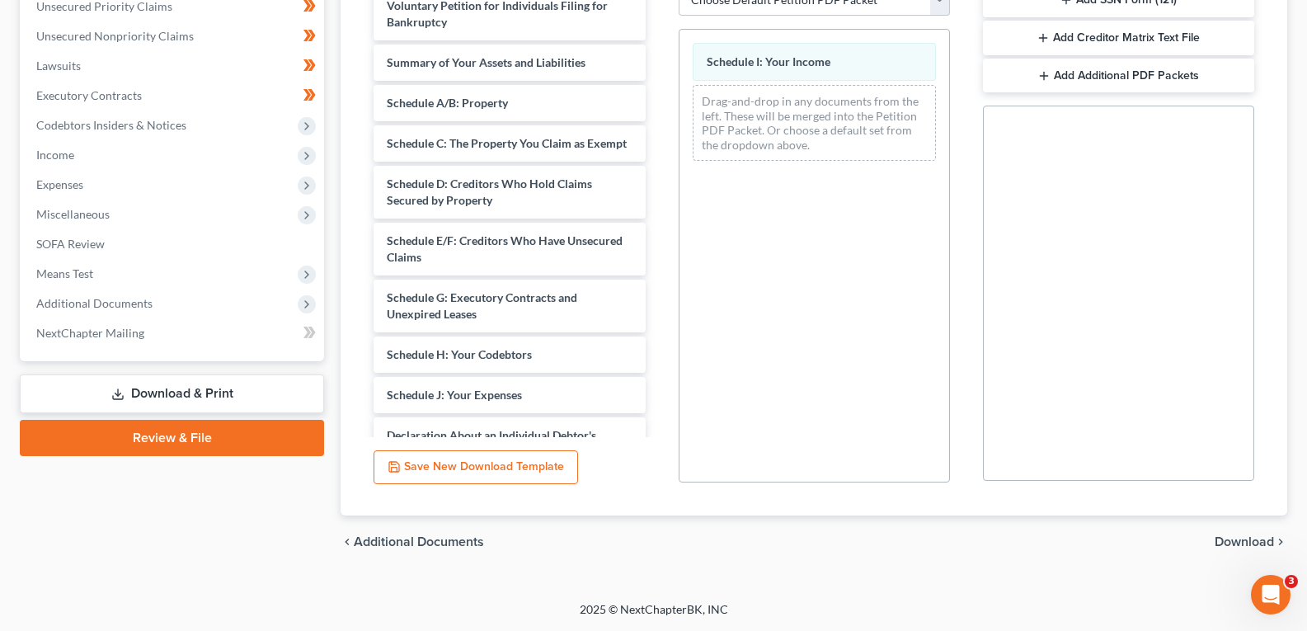
click at [1248, 542] on span "Download" at bounding box center [1244, 541] width 59 height 13
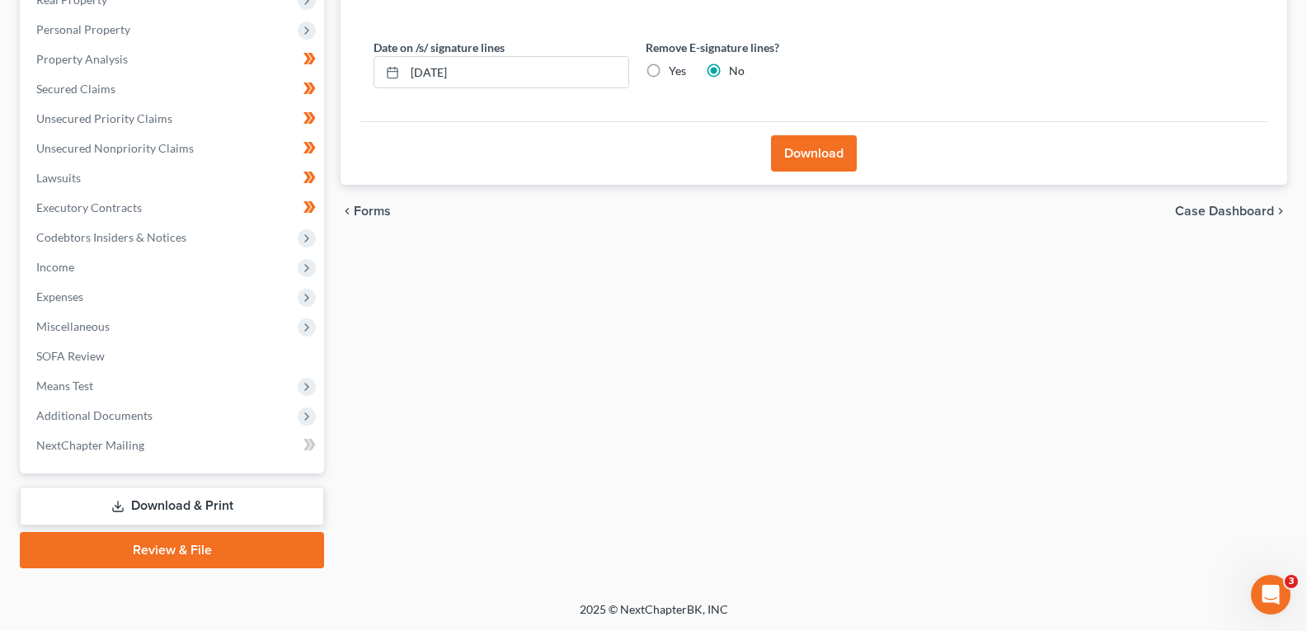
scroll to position [275, 0]
click at [68, 301] on span "Expenses" at bounding box center [59, 296] width 47 height 14
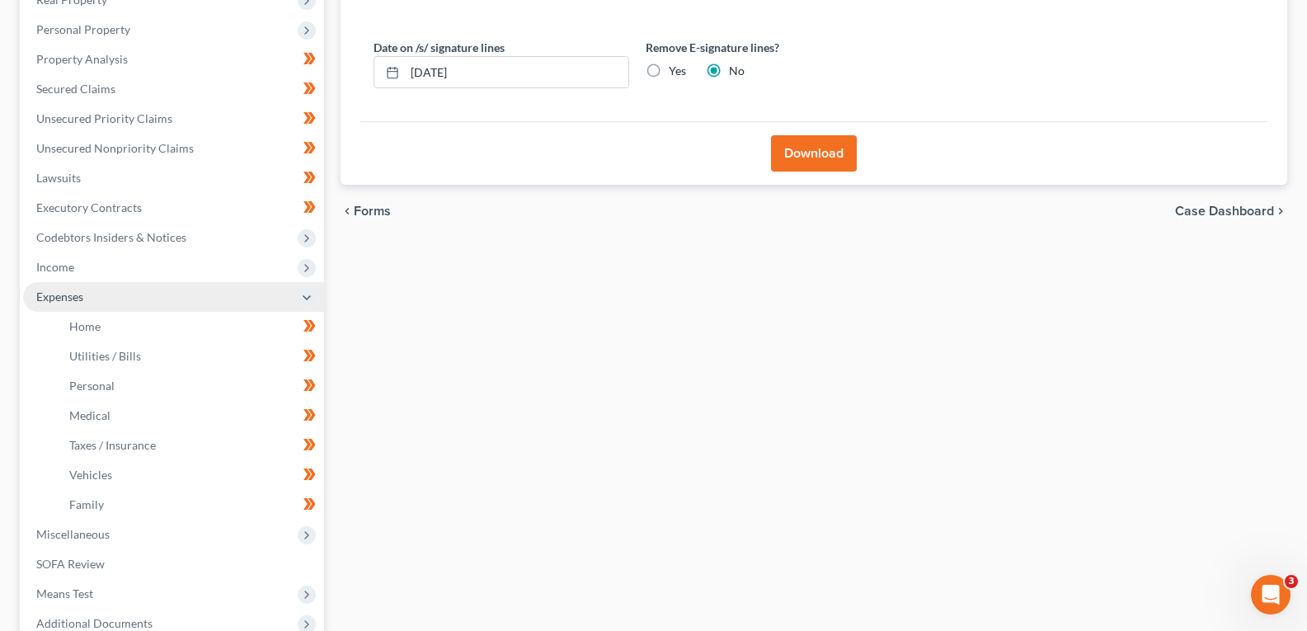
scroll to position [388, 0]
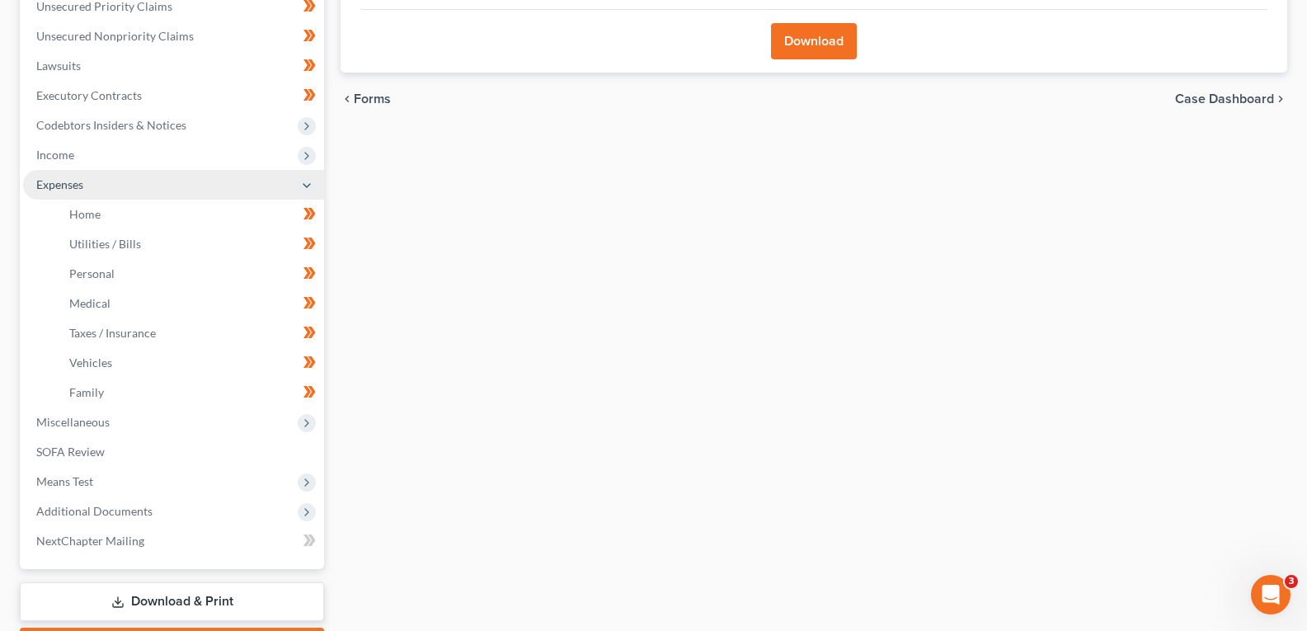
click at [73, 186] on span "Expenses" at bounding box center [59, 184] width 47 height 14
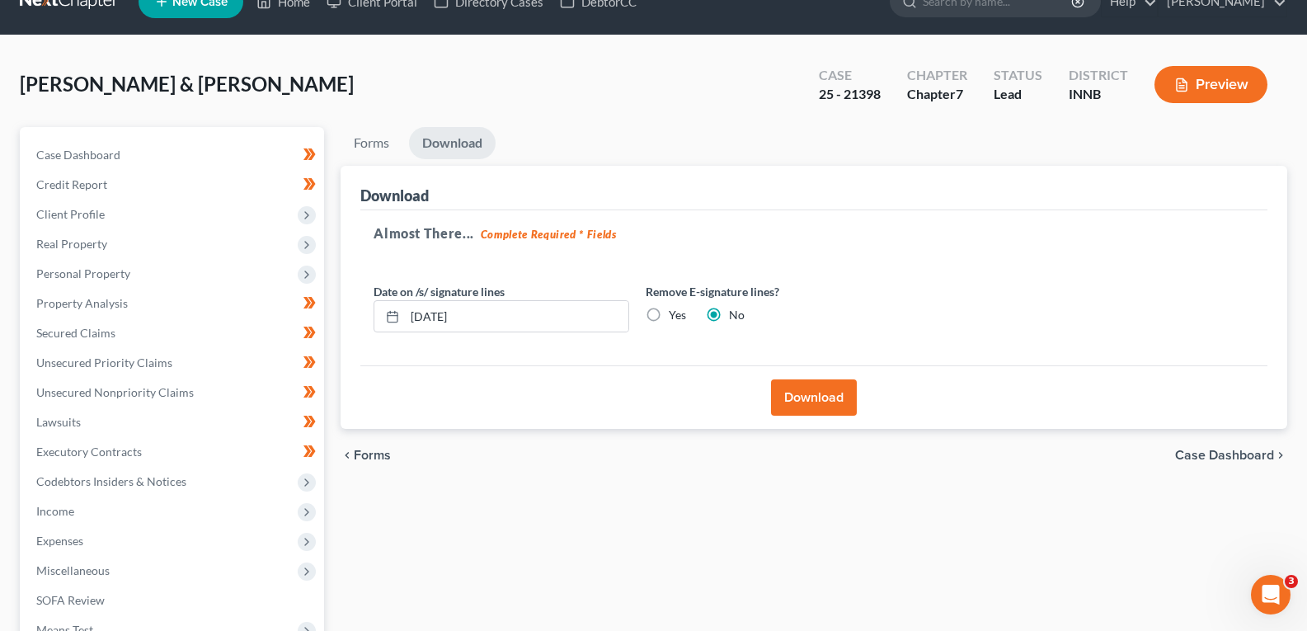
scroll to position [0, 0]
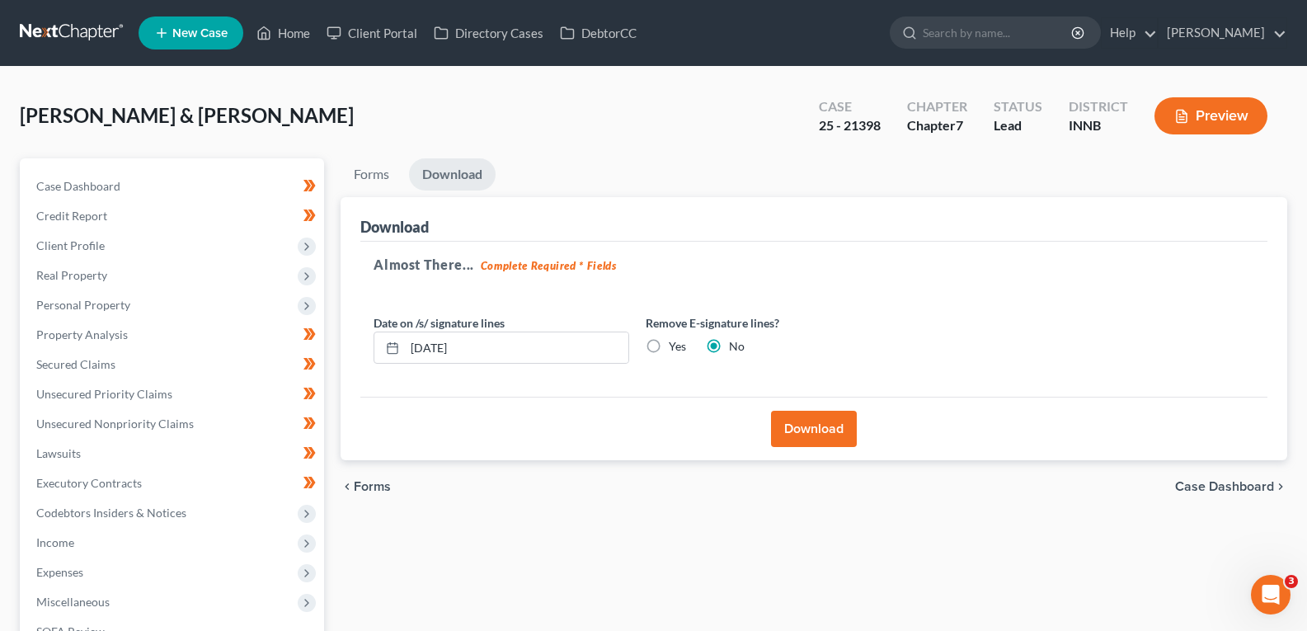
click at [806, 425] on button "Download" at bounding box center [814, 429] width 86 height 36
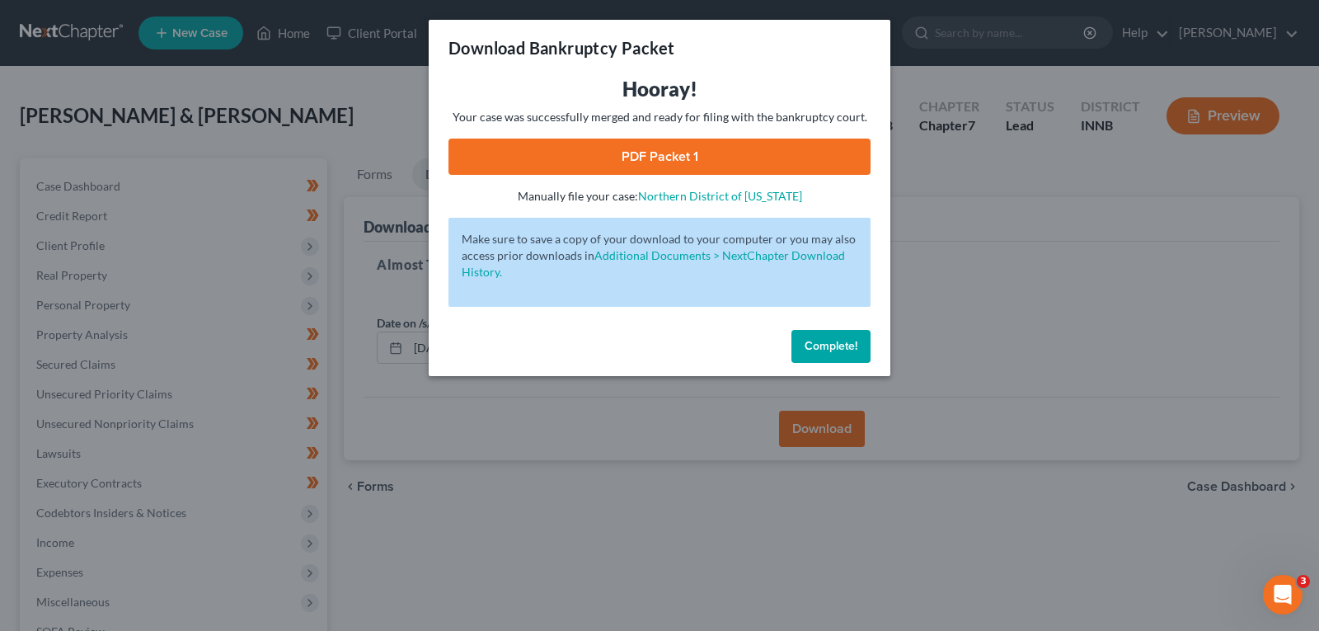
click at [660, 149] on link "PDF Packet 1" at bounding box center [660, 157] width 422 height 36
click at [852, 341] on span "Complete!" at bounding box center [831, 346] width 53 height 14
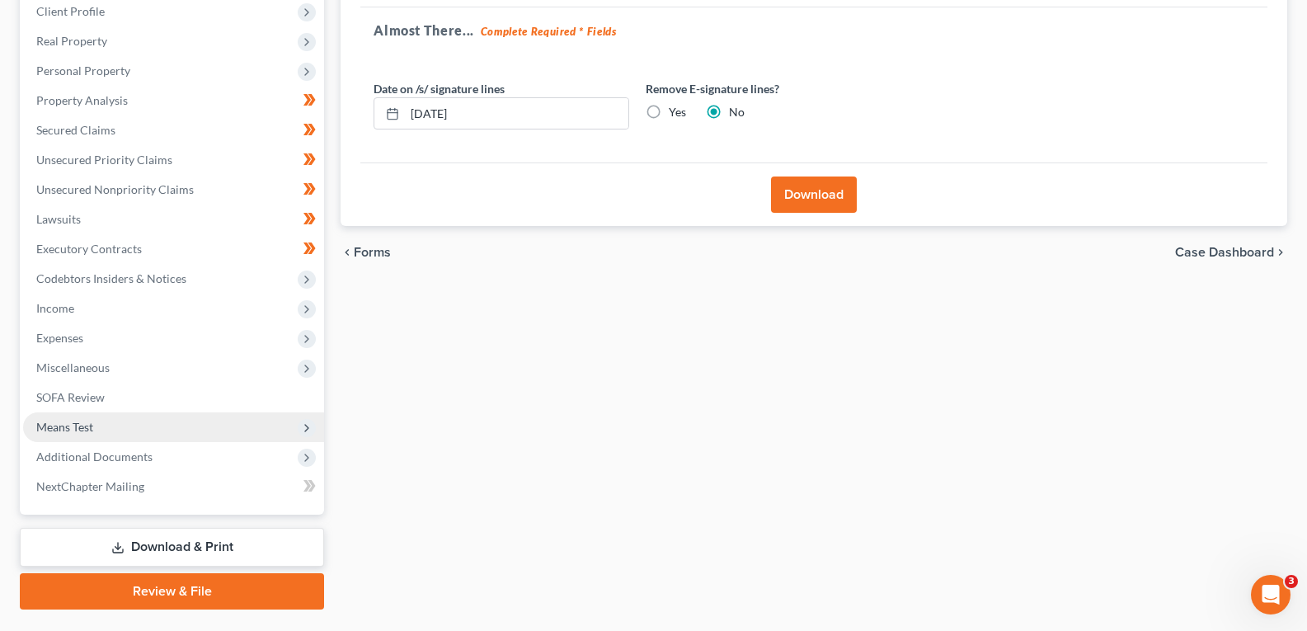
scroll to position [275, 0]
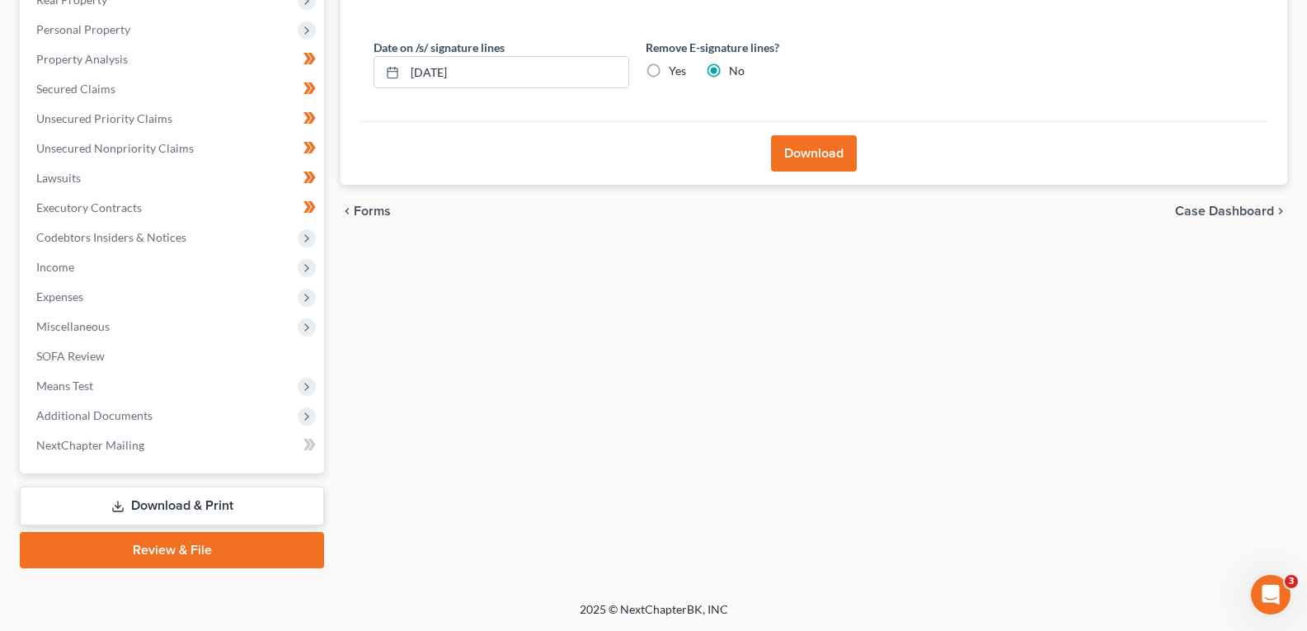
click at [131, 511] on link "Download & Print" at bounding box center [172, 505] width 304 height 39
click at [157, 509] on link "Download & Print" at bounding box center [172, 505] width 304 height 39
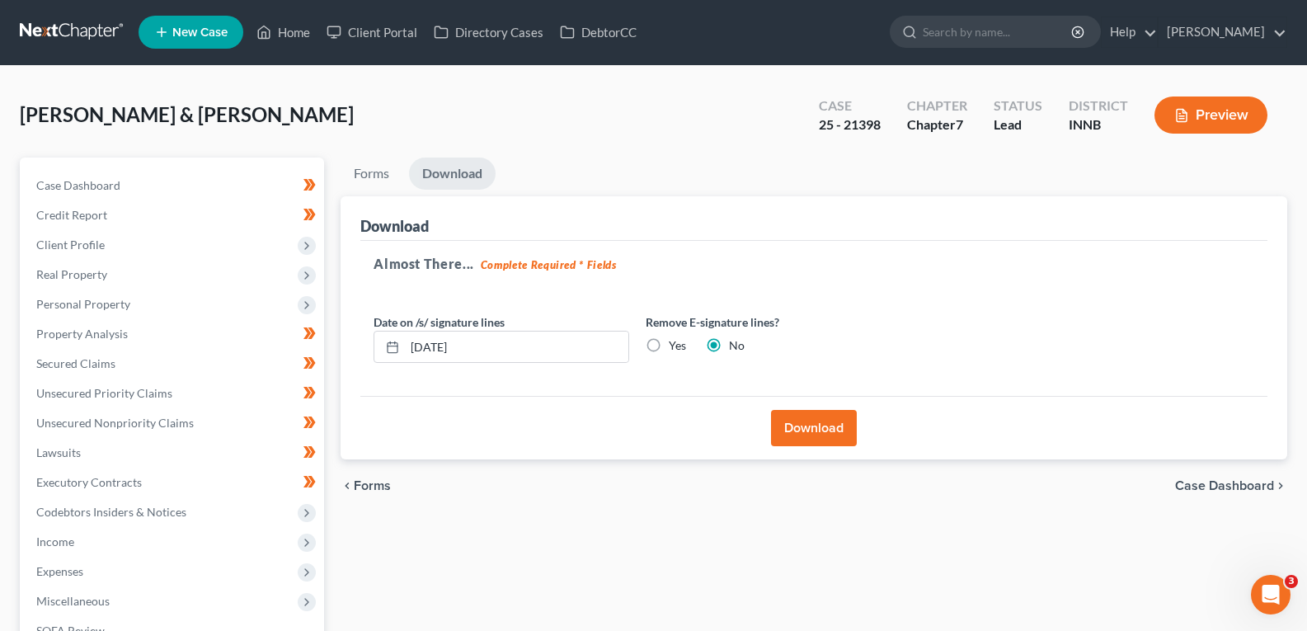
scroll to position [0, 0]
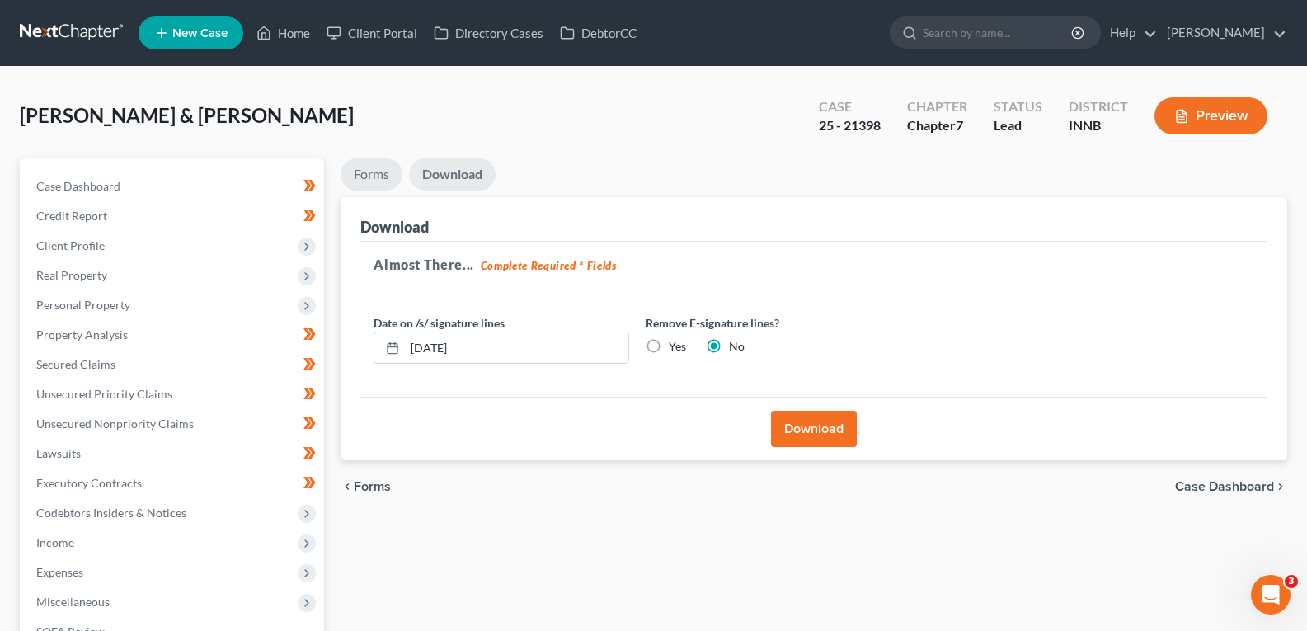
click at [373, 177] on link "Forms" at bounding box center [372, 174] width 62 height 32
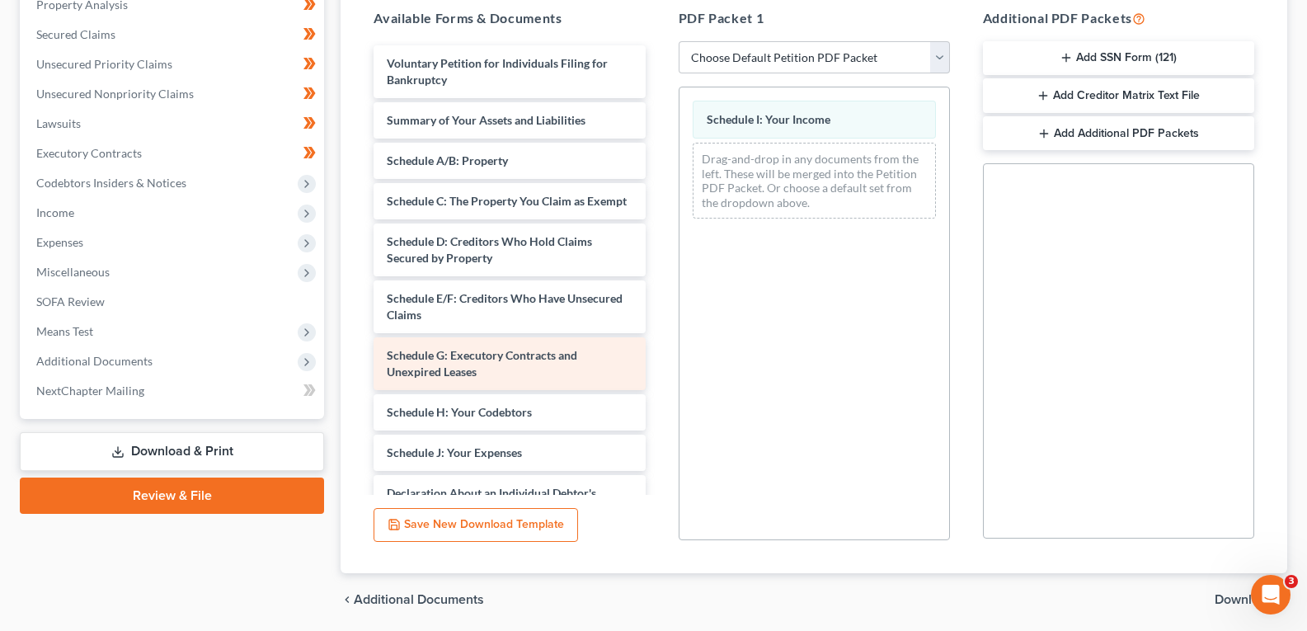
scroll to position [82, 0]
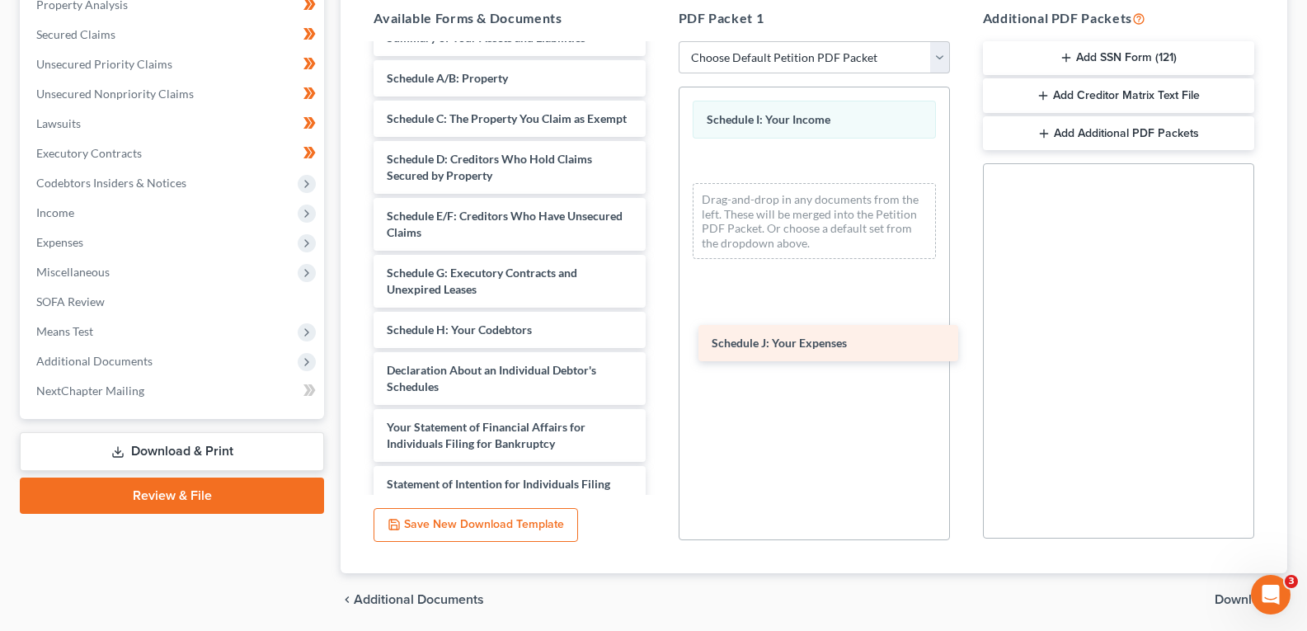
drag, startPoint x: 474, startPoint y: 384, endPoint x: 799, endPoint y: 341, distance: 327.8
click at [658, 341] on div "Schedule J: Your Expenses Voluntary Petition for Individuals Filing for Bankrup…" at bounding box center [509, 358] width 298 height 791
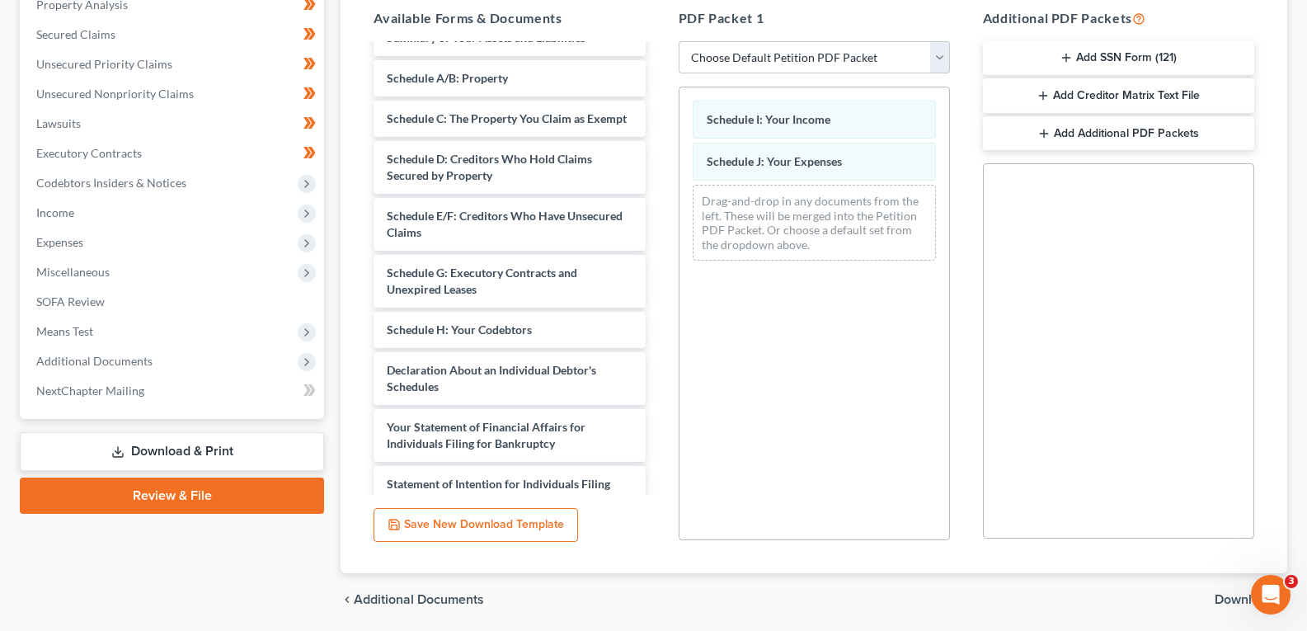
click at [1225, 601] on span "Download" at bounding box center [1244, 599] width 59 height 13
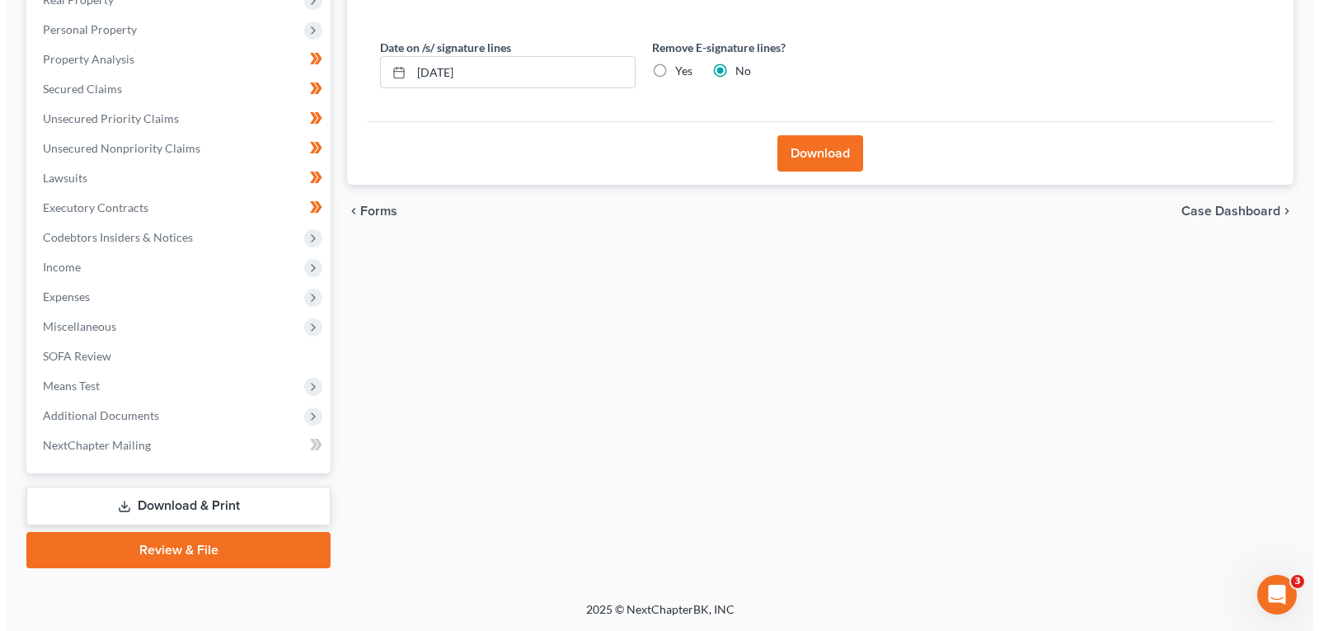
scroll to position [275, 0]
click at [814, 154] on button "Download" at bounding box center [814, 153] width 86 height 36
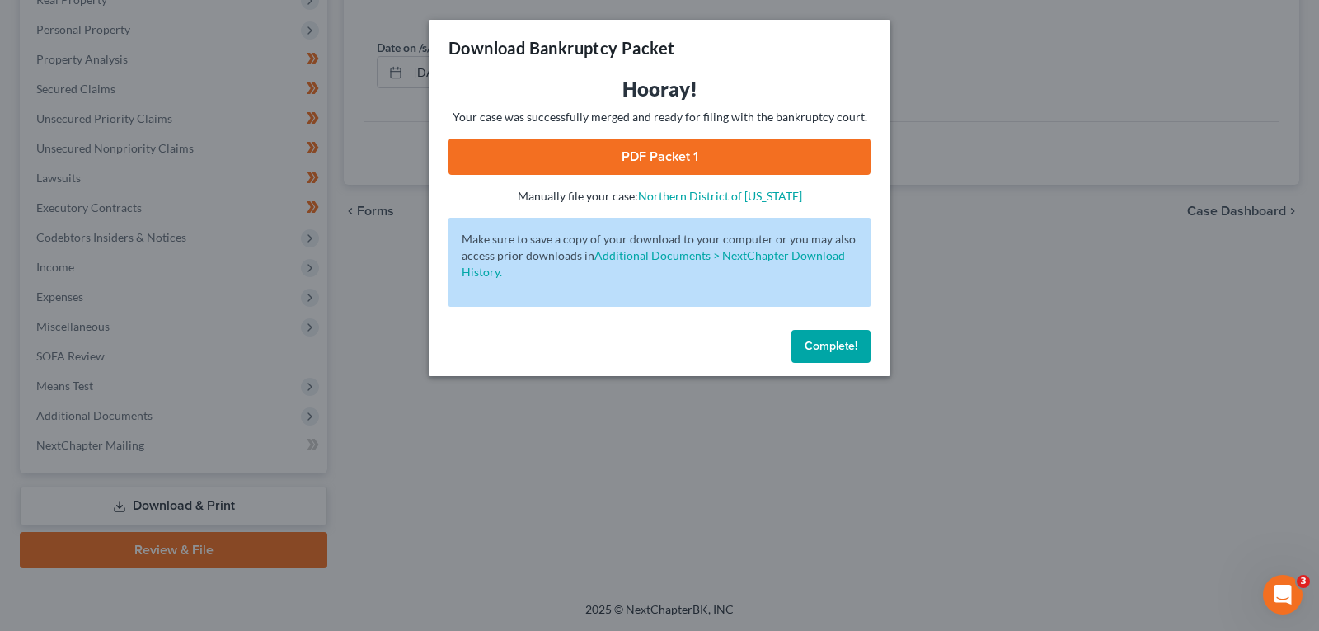
click at [623, 148] on link "PDF Packet 1" at bounding box center [660, 157] width 422 height 36
